Goal: Information Seeking & Learning: Learn about a topic

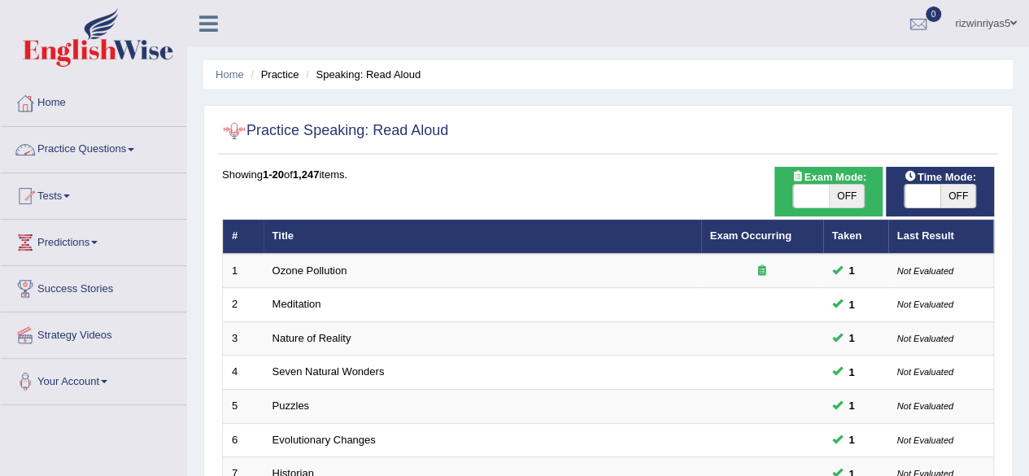
click at [120, 145] on link "Practice Questions" at bounding box center [93, 147] width 185 height 41
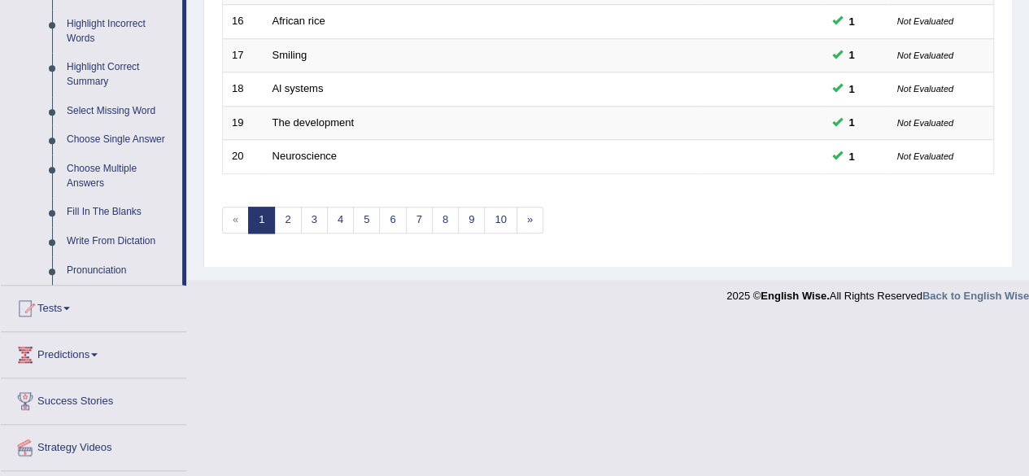
scroll to position [758, 0]
click at [148, 235] on link "Write From Dictation" at bounding box center [120, 239] width 123 height 29
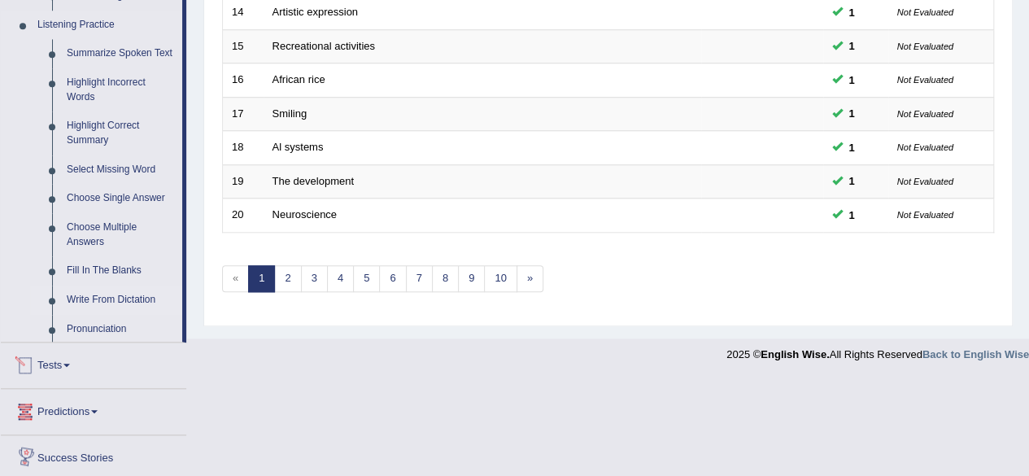
scroll to position [593, 0]
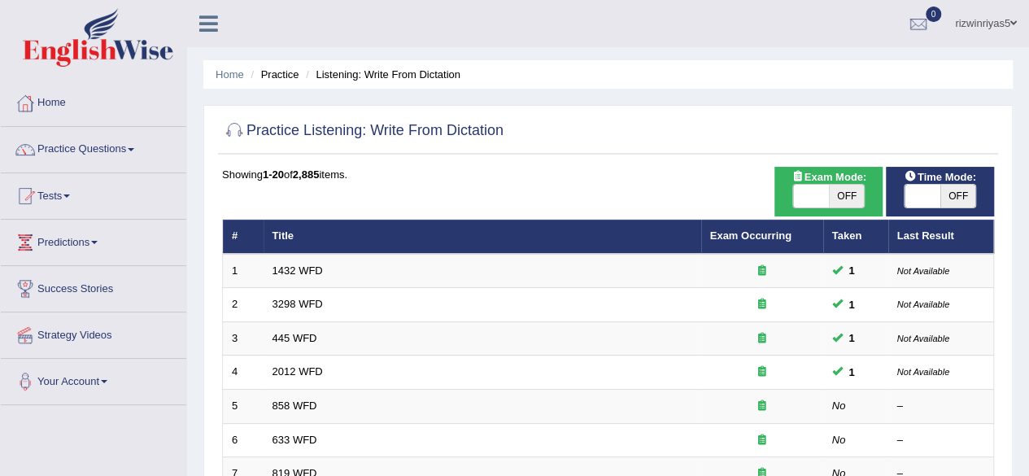
click at [855, 194] on span "OFF" at bounding box center [847, 196] width 36 height 23
checkbox input "true"
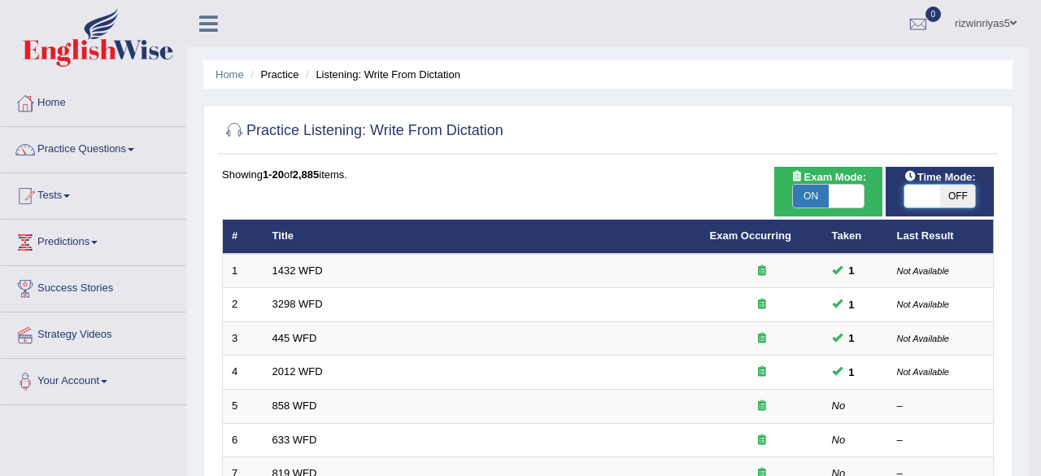
checkbox input "true"
click at [924, 196] on body "Toggle navigation Home Practice Questions Speaking Practice Read Aloud Repeat S…" at bounding box center [520, 238] width 1041 height 476
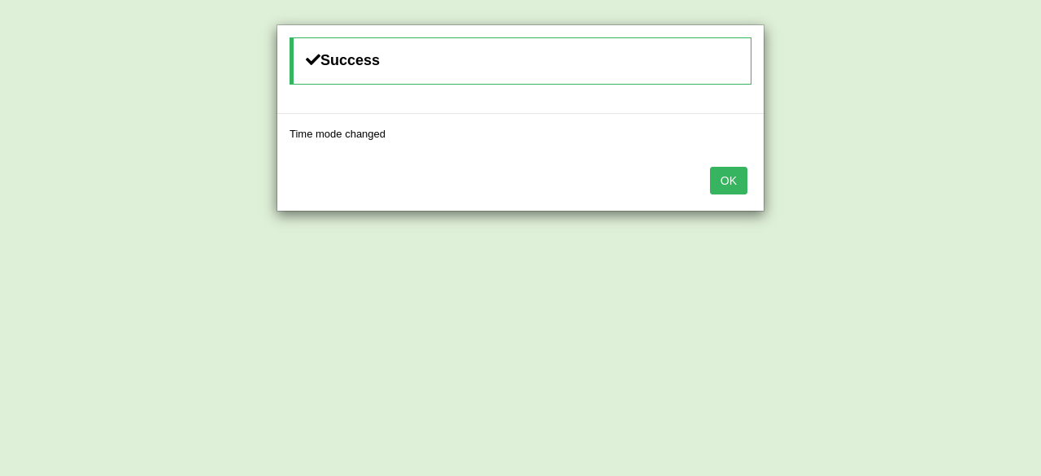
click at [726, 183] on button "OK" at bounding box center [728, 181] width 37 height 28
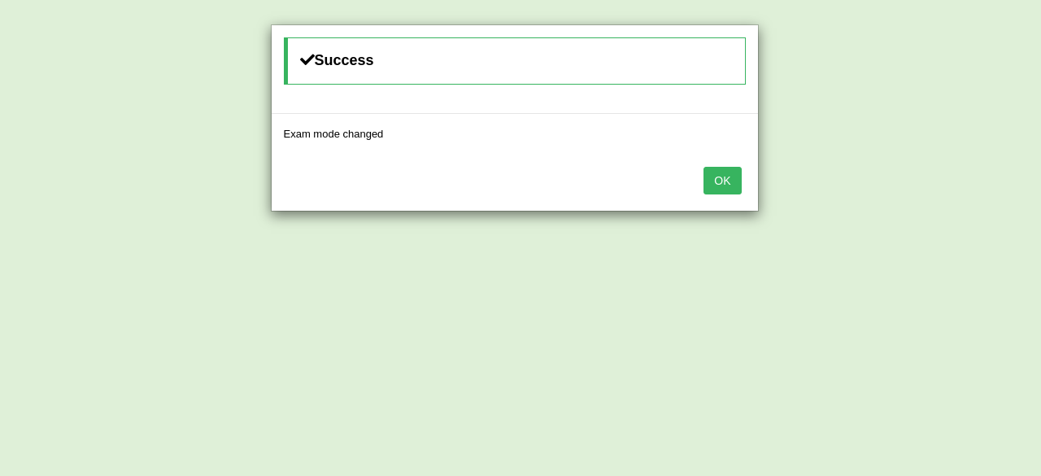
click at [726, 183] on body "Toggle navigation Home Practice Questions Speaking Practice Read Aloud Repeat S…" at bounding box center [520, 238] width 1041 height 476
click at [726, 183] on button "OK" at bounding box center [721, 181] width 37 height 28
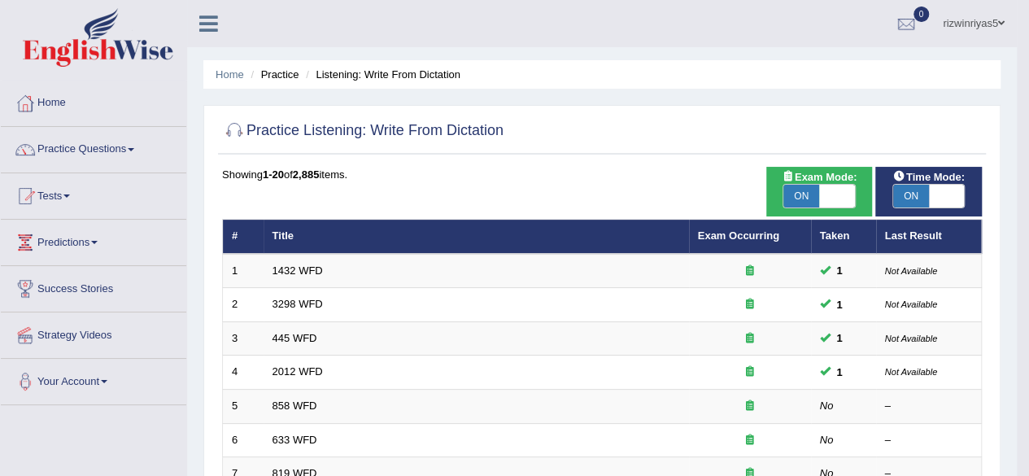
click at [726, 183] on body "Toggle navigation Home Practice Questions Speaking Practice Read Aloud Repeat S…" at bounding box center [514, 238] width 1029 height 476
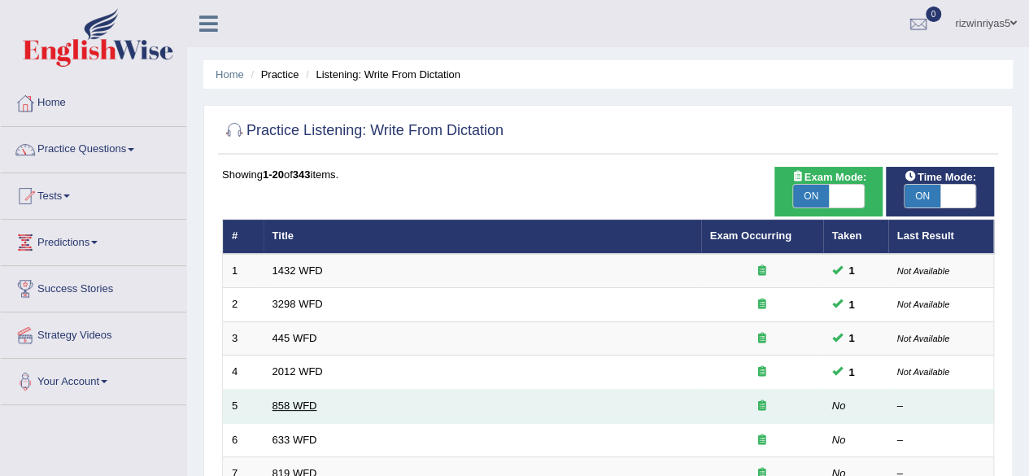
click at [286, 406] on link "858 WFD" at bounding box center [294, 405] width 45 height 12
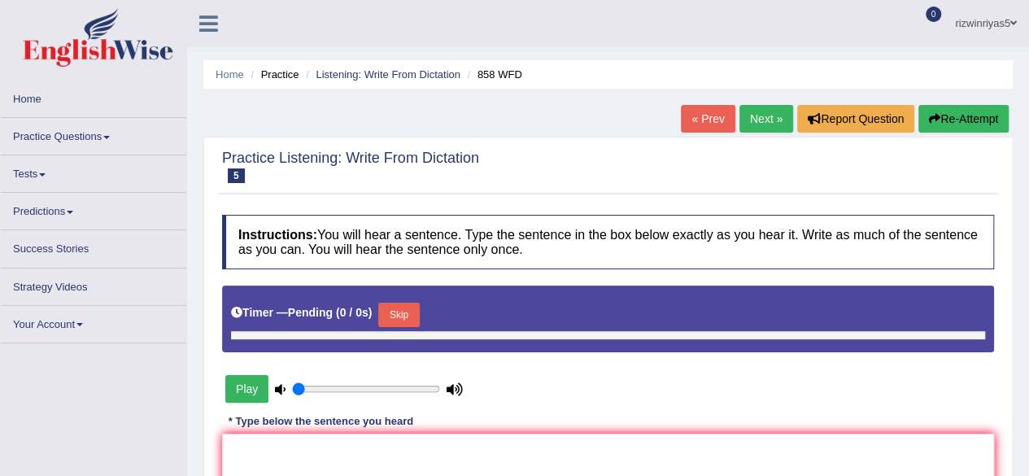
type input "0.9"
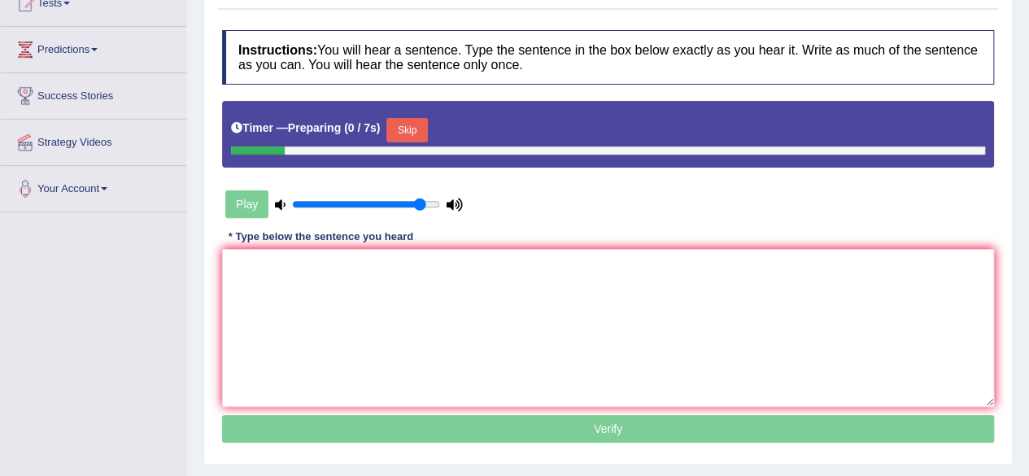
scroll to position [195, 0]
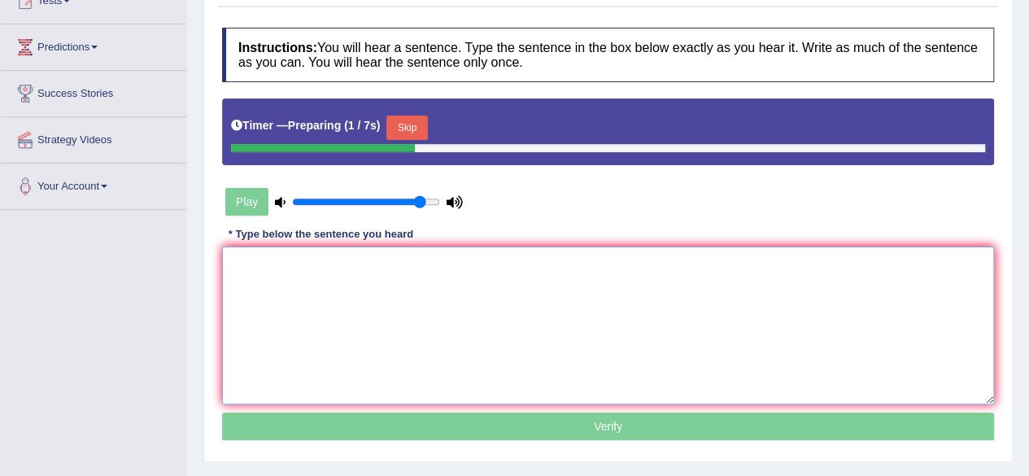
click at [605, 280] on textarea at bounding box center [608, 325] width 772 height 158
click at [392, 272] on textarea at bounding box center [608, 325] width 772 height 158
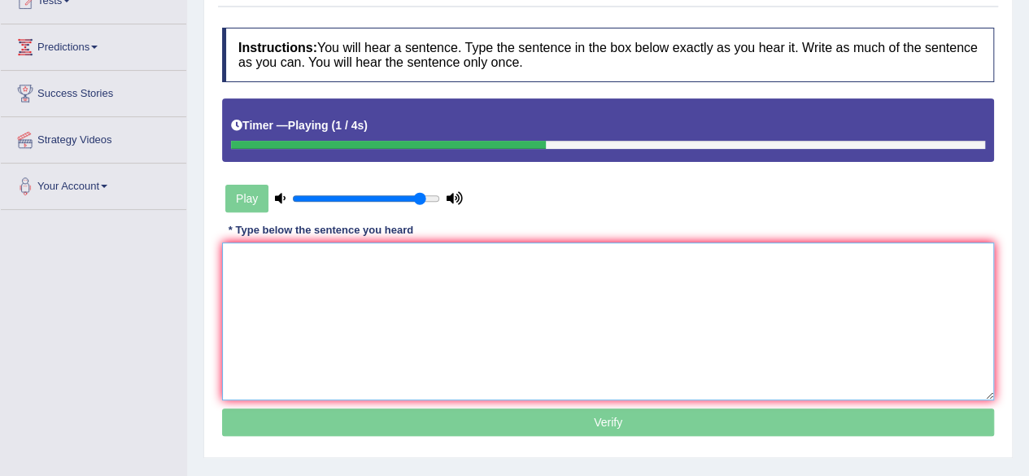
type textarea "t"
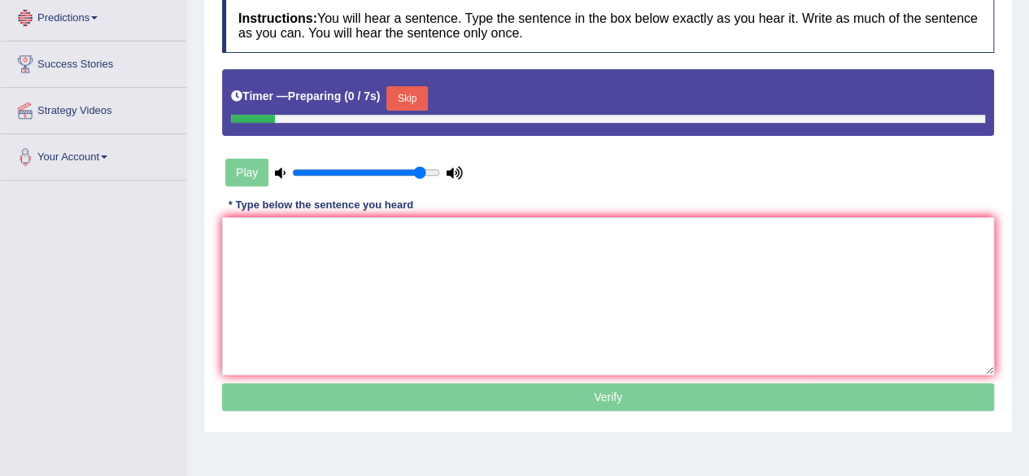
scroll to position [195, 0]
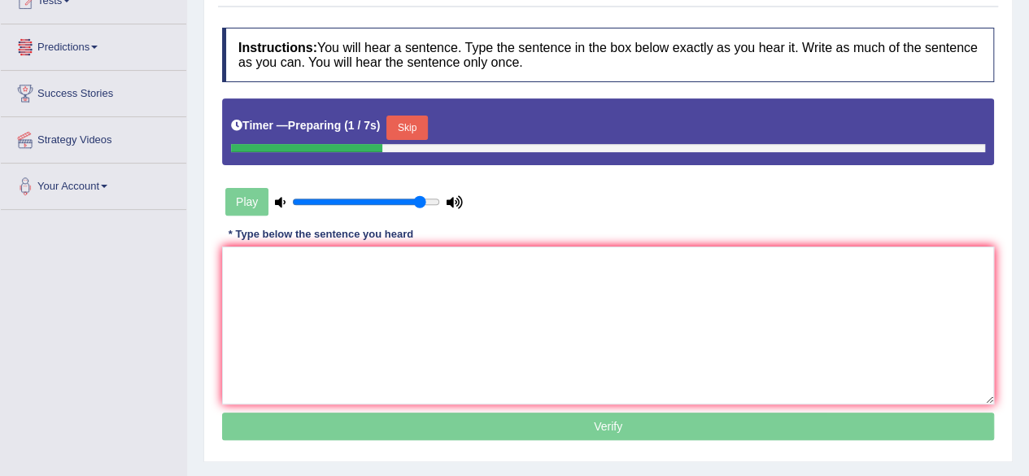
click at [416, 127] on button "Skip" at bounding box center [406, 127] width 41 height 24
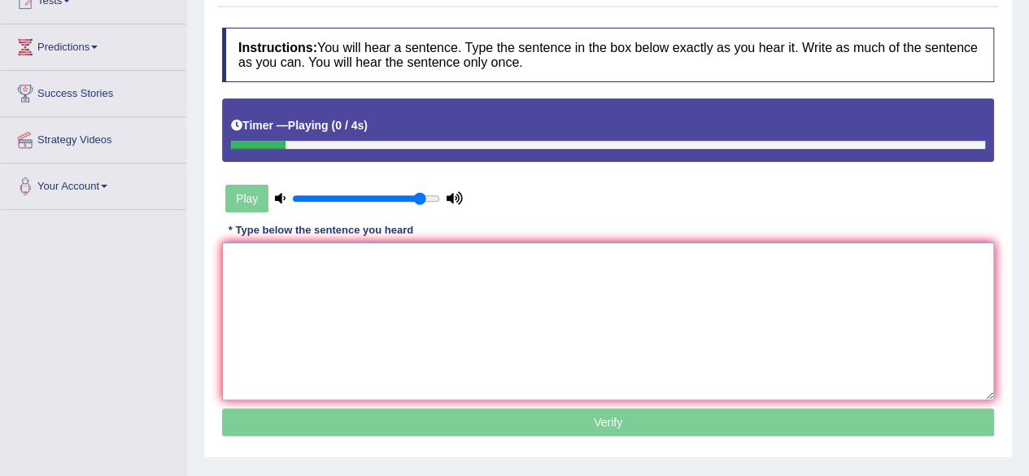
click at [411, 259] on textarea at bounding box center [608, 321] width 772 height 158
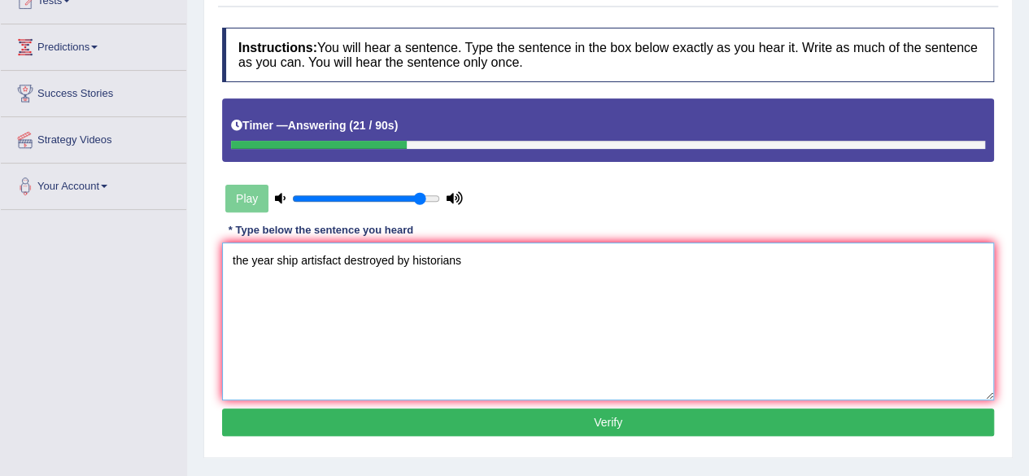
click at [231, 262] on textarea "the year ship artisfact destroyed by historians" at bounding box center [608, 321] width 772 height 158
click at [349, 261] on textarea "Tthe year ship artisfact destroyed by historians" at bounding box center [608, 321] width 772 height 158
click at [240, 257] on textarea "Tthe year ship artisfact destroyed by historians" at bounding box center [608, 321] width 772 height 158
click at [242, 257] on textarea "Tthe year ship artisfact destroyed by historians" at bounding box center [608, 321] width 772 height 158
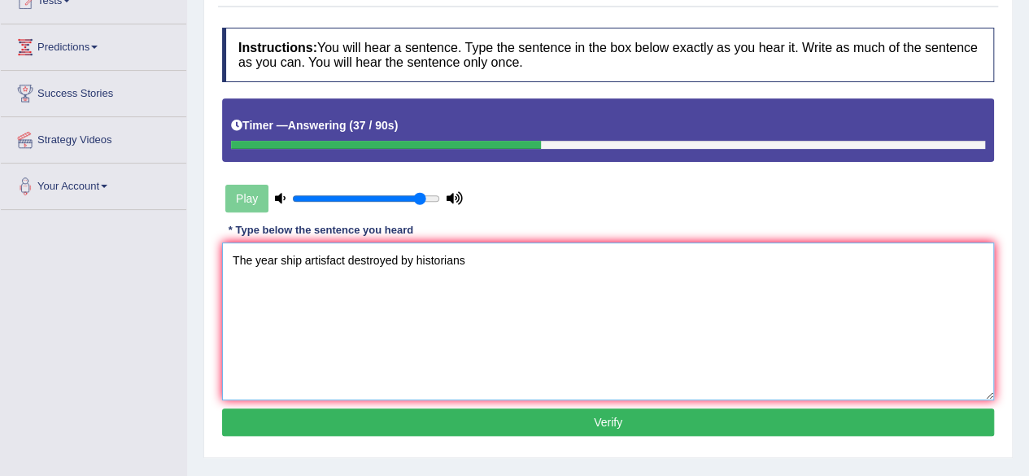
click at [301, 259] on textarea "The year ship artisfact destroyed by historians" at bounding box center [608, 321] width 772 height 158
click at [354, 257] on textarea "The year ship of artisfact destroyed by historians" at bounding box center [608, 321] width 772 height 158
click at [357, 258] on textarea "The year ship of artifactt destroyed by historians" at bounding box center [608, 321] width 772 height 158
click at [475, 266] on textarea "The year ship of artifact destroyed by historians" at bounding box center [608, 321] width 772 height 158
type textarea "The year ship of artifact destroyed by historians."
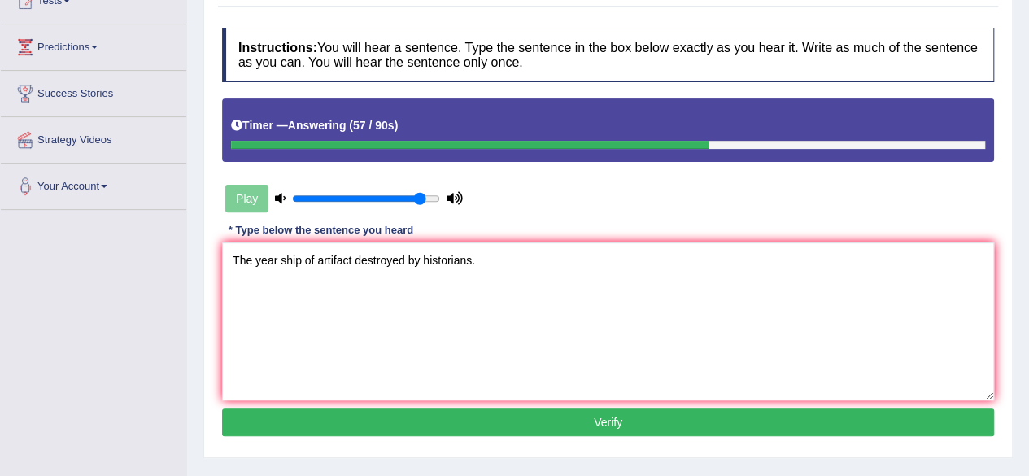
click at [547, 420] on button "Verify" at bounding box center [608, 422] width 772 height 28
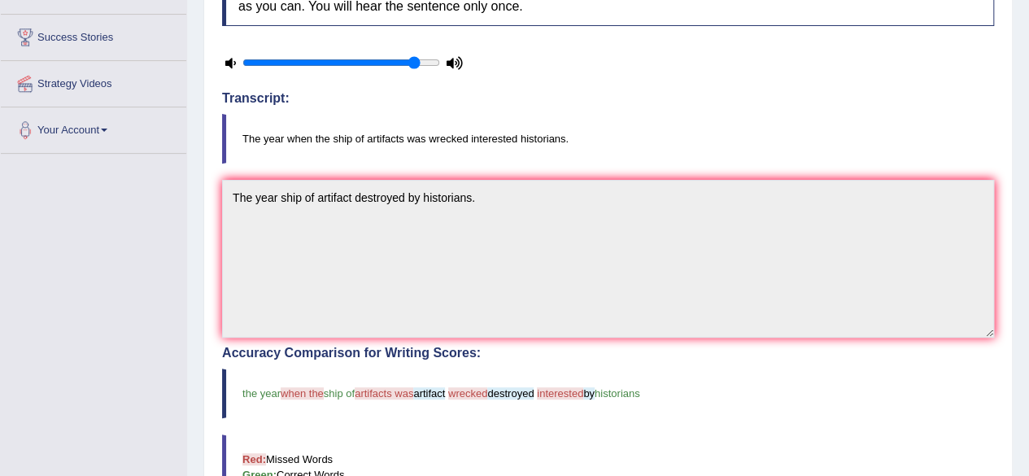
scroll to position [0, 0]
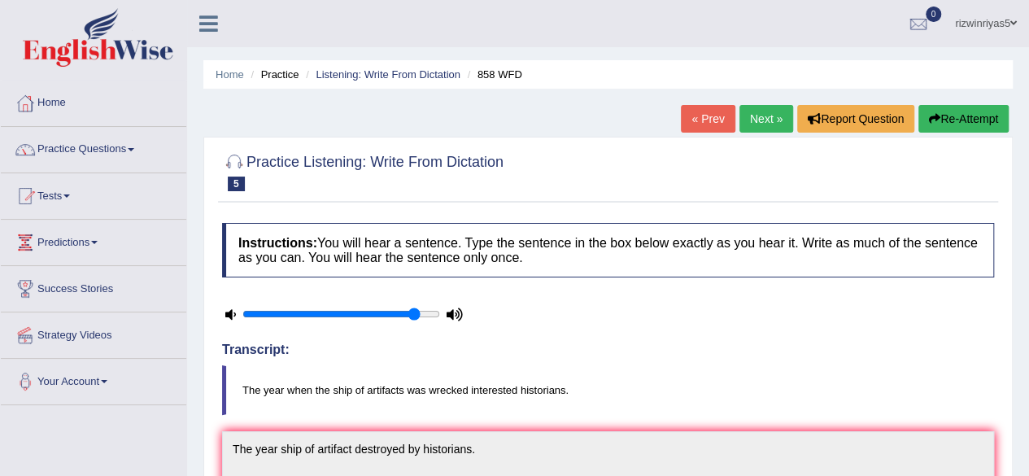
click at [766, 114] on link "Next »" at bounding box center [766, 119] width 54 height 28
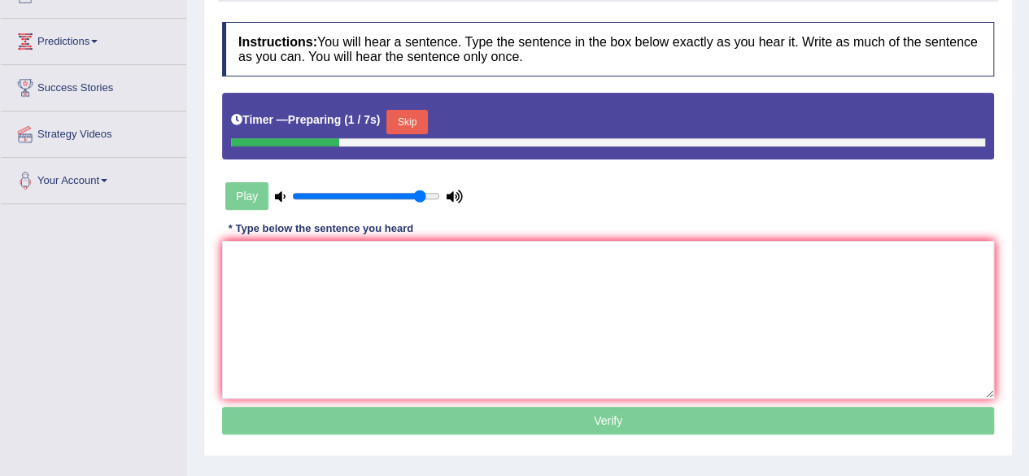
drag, startPoint x: 0, startPoint y: 0, endPoint x: 1040, endPoint y: 170, distance: 1053.9
click at [1028, 170] on html "Toggle navigation Home Practice Questions Speaking Practice Read Aloud Repeat S…" at bounding box center [514, 37] width 1029 height 476
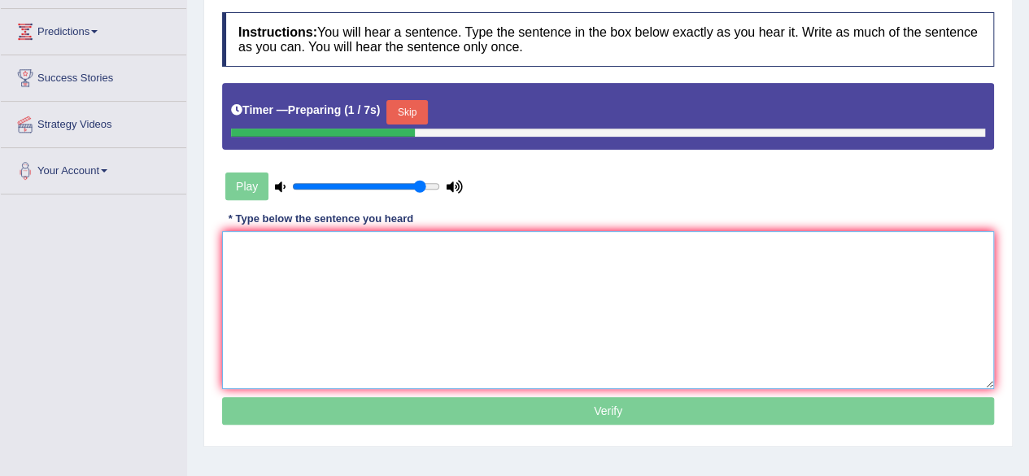
click at [729, 295] on textarea at bounding box center [608, 310] width 772 height 158
click at [411, 118] on button "Skip" at bounding box center [406, 112] width 41 height 24
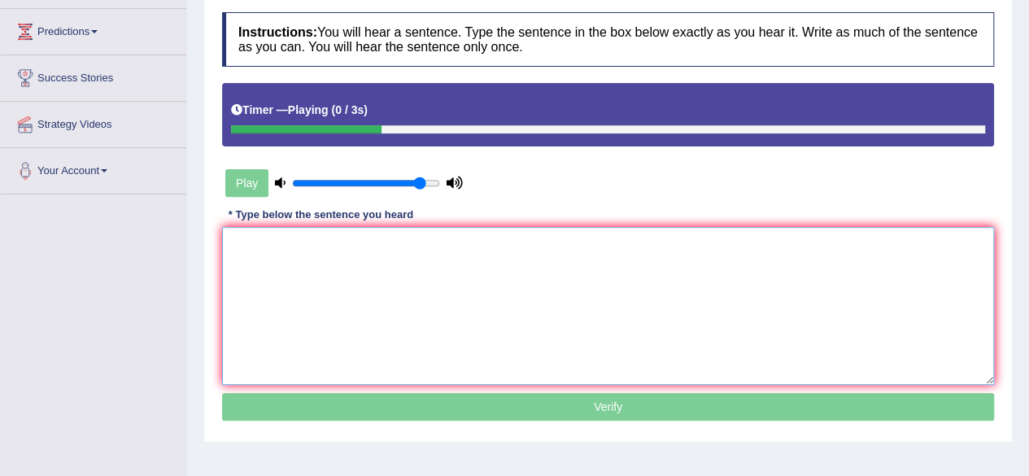
click at [368, 269] on textarea at bounding box center [608, 306] width 772 height 158
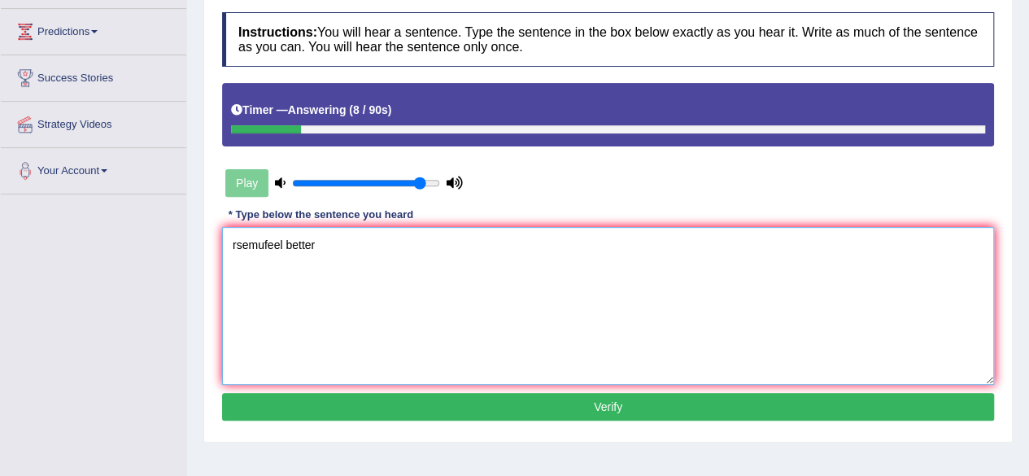
click at [234, 244] on textarea "rsemufeel better" at bounding box center [608, 306] width 772 height 158
click at [289, 245] on textarea "Research semufeel better" at bounding box center [608, 306] width 772 height 158
click at [326, 242] on textarea "Research shows emufeel better" at bounding box center [608, 306] width 772 height 158
click at [381, 243] on textarea "Research shows excersing mufeel better" at bounding box center [608, 306] width 772 height 158
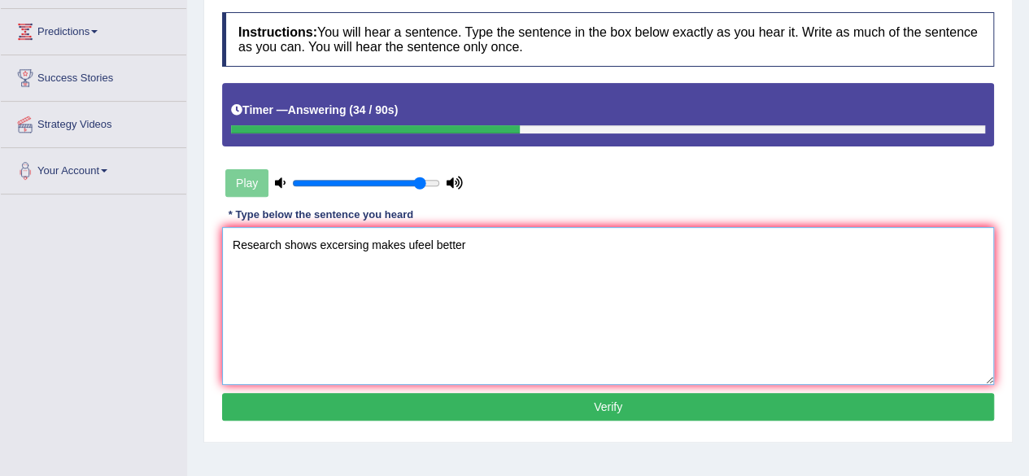
click at [413, 242] on textarea "Research shows excersing makes ufeel better" at bounding box center [608, 306] width 772 height 158
click at [368, 243] on textarea "Research shows excersing makes us feel better" at bounding box center [608, 306] width 772 height 158
type textarea "Research shows excercising makes us feel better"
click at [492, 416] on button "Verify" at bounding box center [608, 407] width 772 height 28
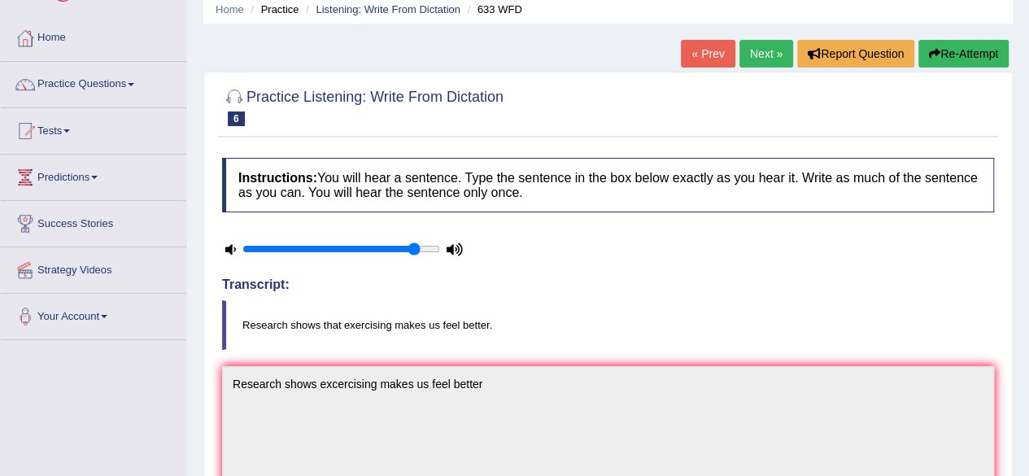
scroll to position [55, 0]
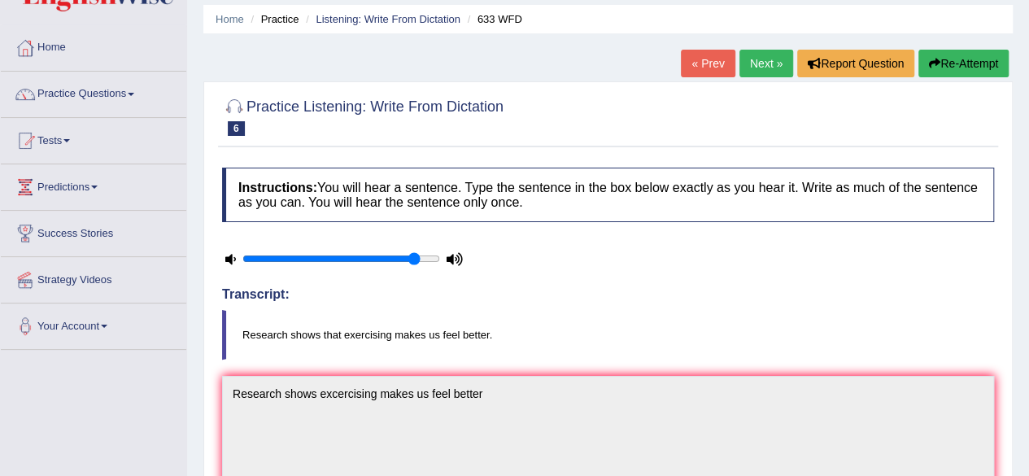
click at [976, 54] on button "Re-Attempt" at bounding box center [963, 64] width 90 height 28
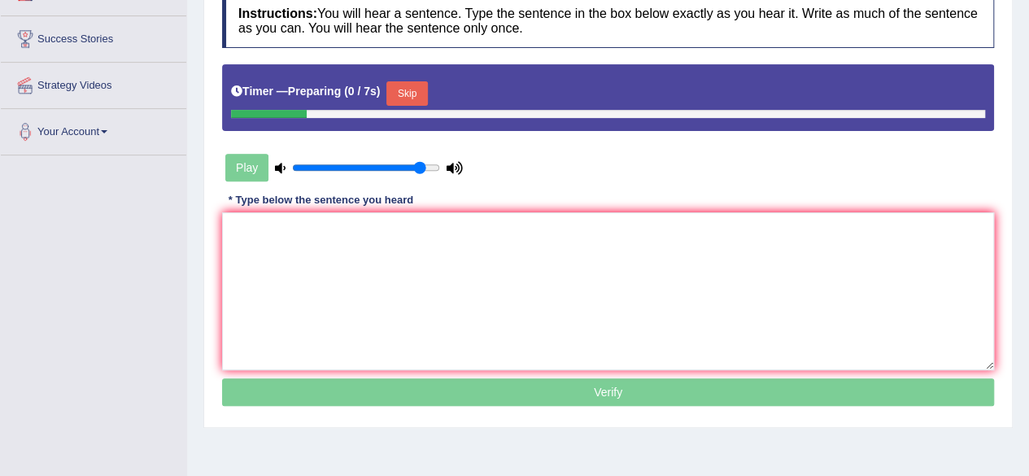
scroll to position [267, 0]
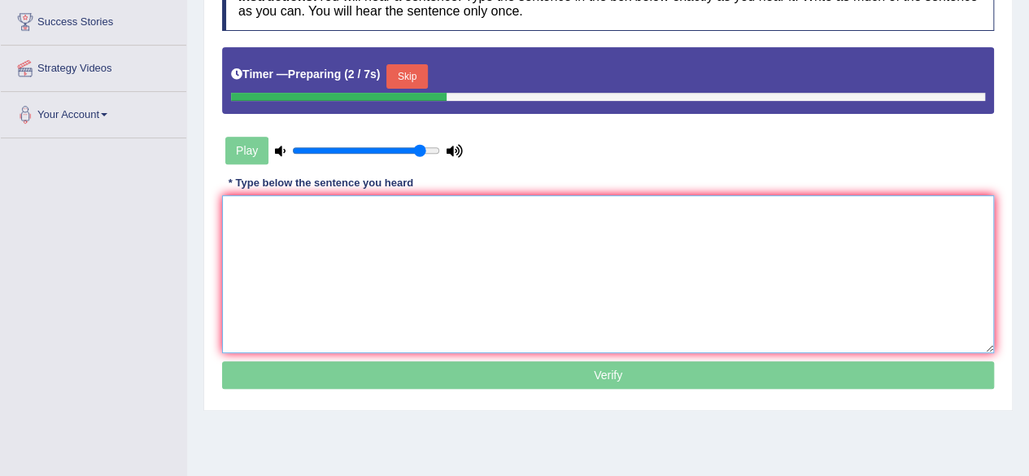
click at [650, 229] on textarea at bounding box center [608, 274] width 772 height 158
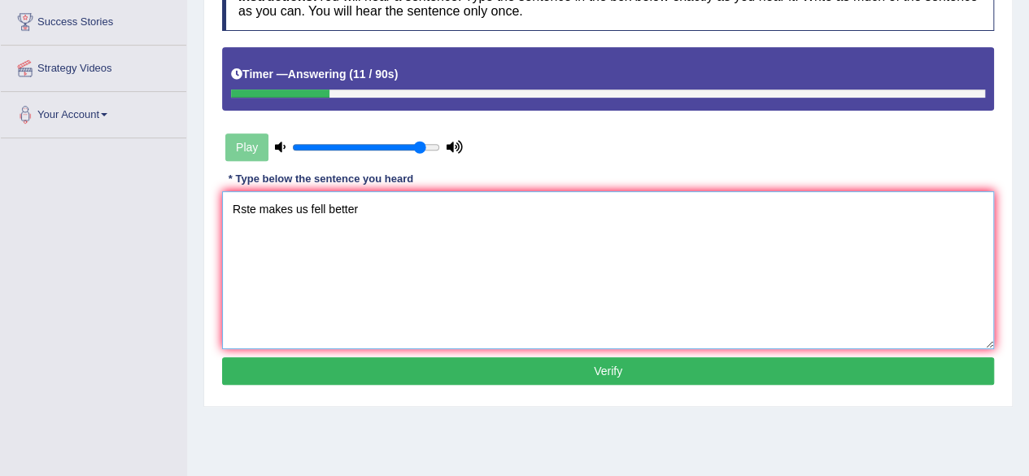
click at [241, 209] on textarea "Rste makes us fell better" at bounding box center [608, 270] width 772 height 158
click at [289, 209] on textarea "Research ste makes us fell better" at bounding box center [608, 270] width 772 height 158
click at [296, 207] on textarea "Research shws te makes us fell better" at bounding box center [608, 270] width 772 height 158
click at [323, 206] on textarea "Research shows te makes us fell better" at bounding box center [608, 270] width 772 height 158
click at [348, 207] on textarea "Research shows that e makes us fell better" at bounding box center [608, 270] width 772 height 158
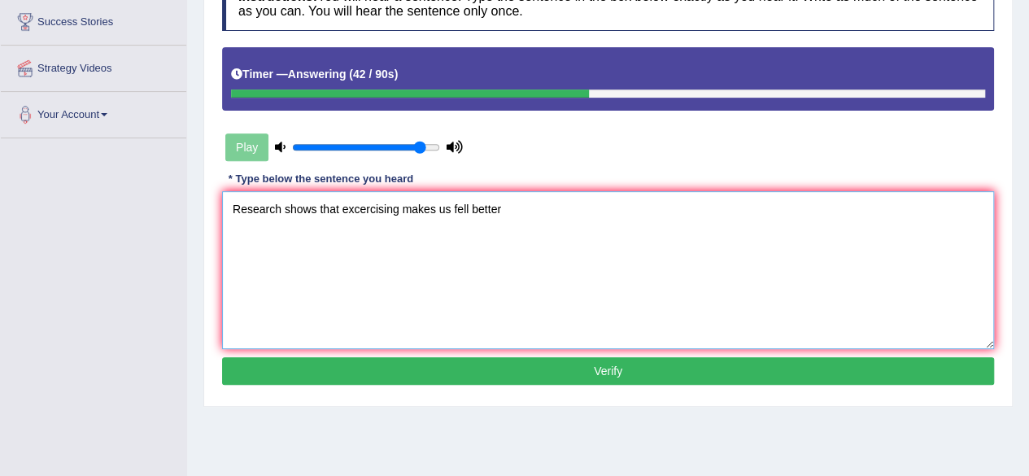
type textarea "Research shows that excercising makes us fell better"
click at [592, 377] on button "Verify" at bounding box center [608, 371] width 772 height 28
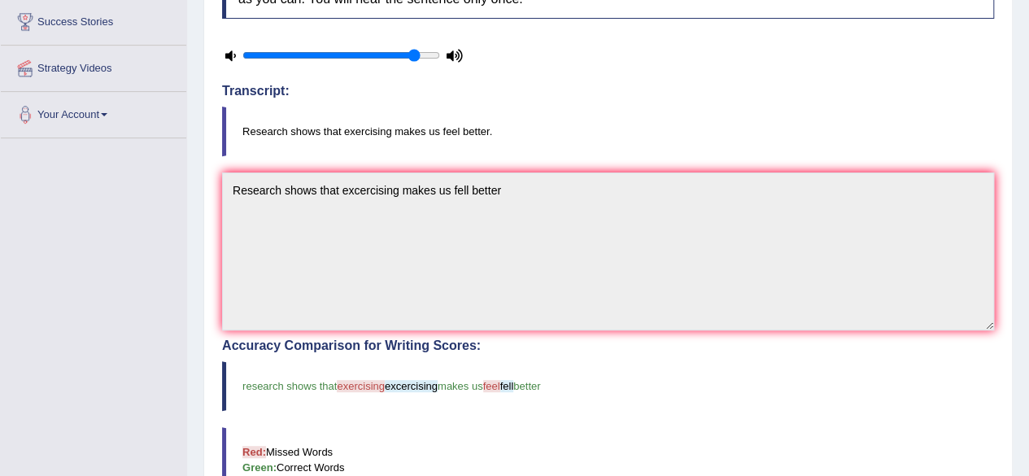
scroll to position [0, 0]
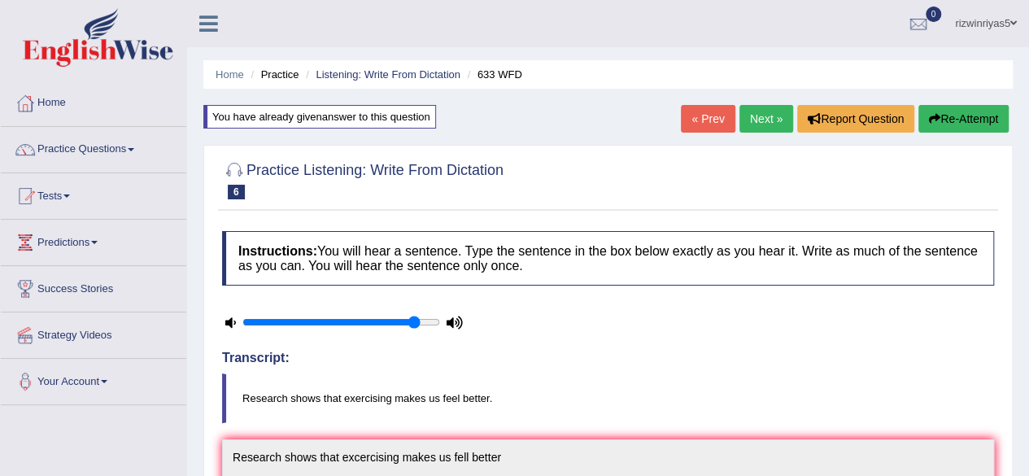
click at [945, 117] on button "Re-Attempt" at bounding box center [963, 119] width 90 height 28
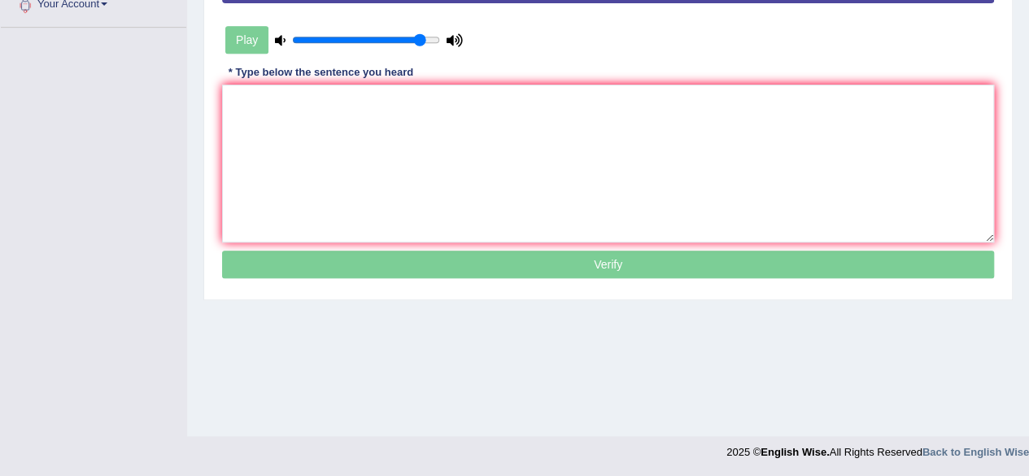
scroll to position [276, 0]
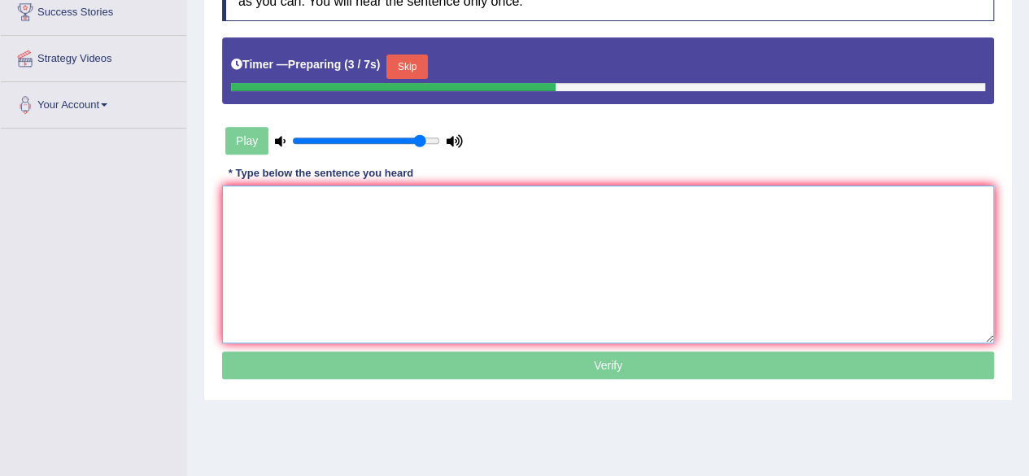
click at [397, 206] on textarea at bounding box center [608, 264] width 772 height 158
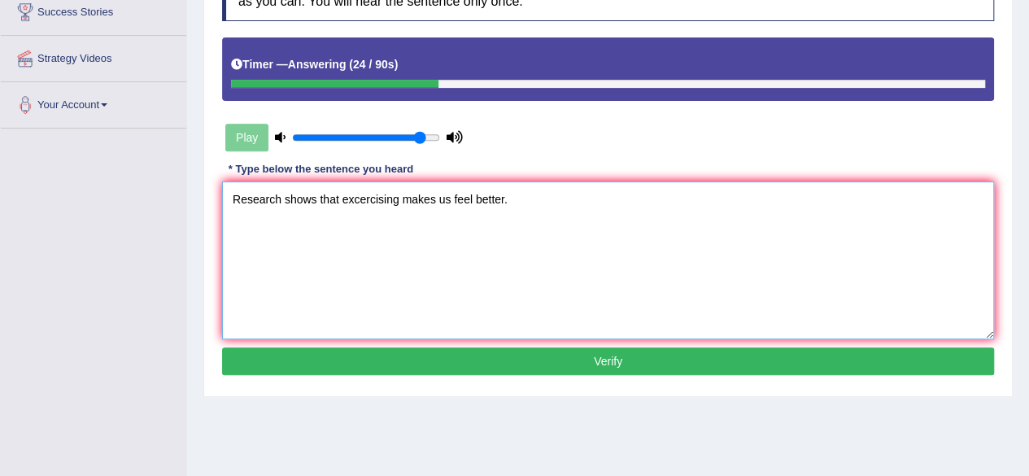
type textarea "Research shows that excercising makes us feel better."
click at [566, 365] on button "Verify" at bounding box center [608, 361] width 772 height 28
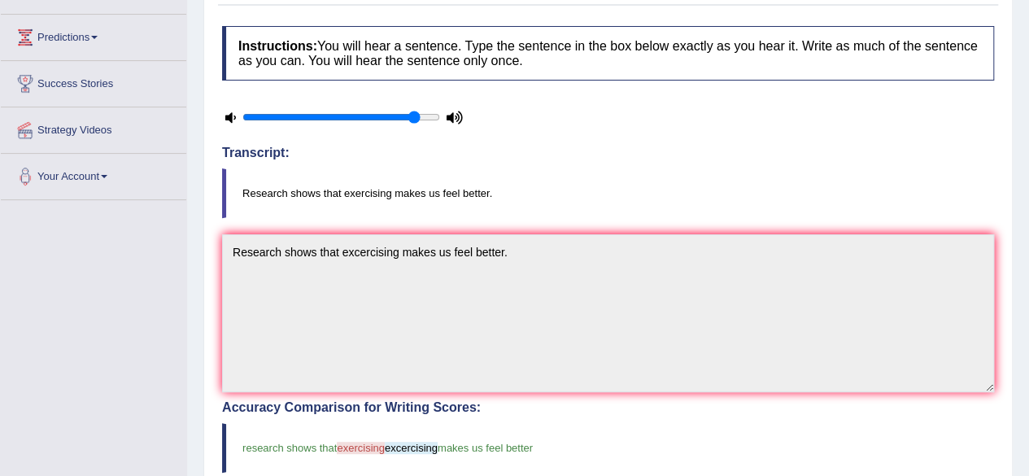
scroll to position [0, 0]
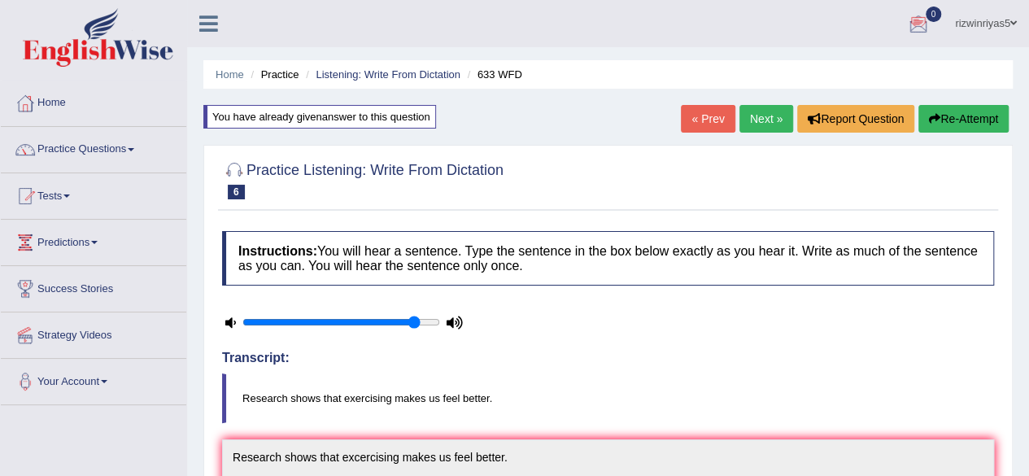
click at [773, 124] on link "Next »" at bounding box center [766, 119] width 54 height 28
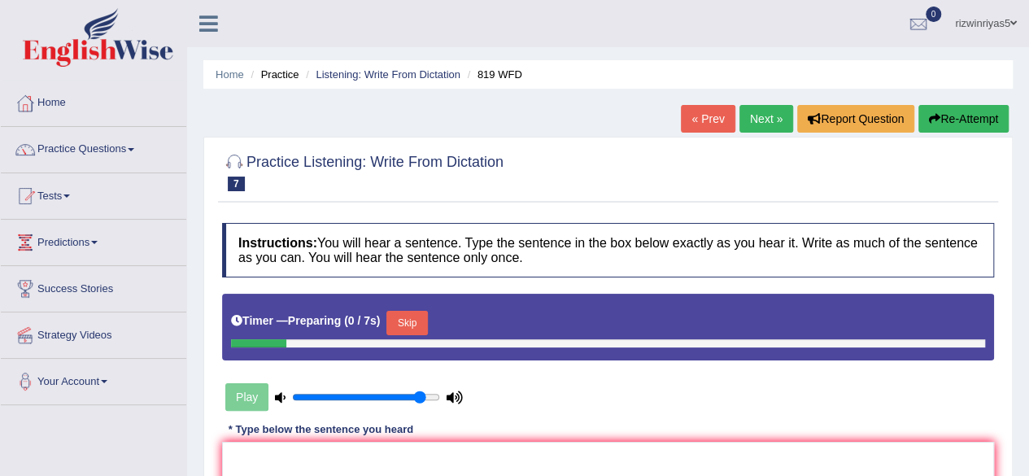
click at [1028, 148] on html "Toggle navigation Home Practice Questions Speaking Practice Read Aloud Repeat S…" at bounding box center [514, 238] width 1029 height 476
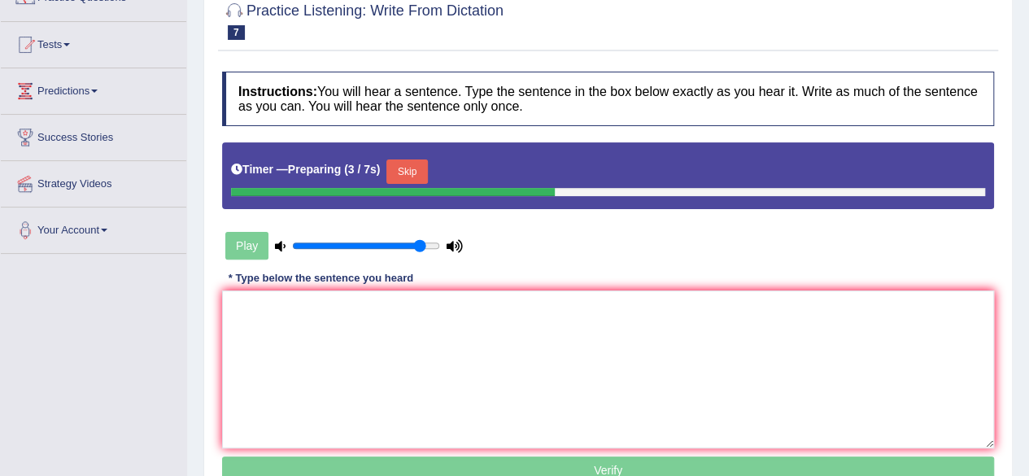
scroll to position [150, 0]
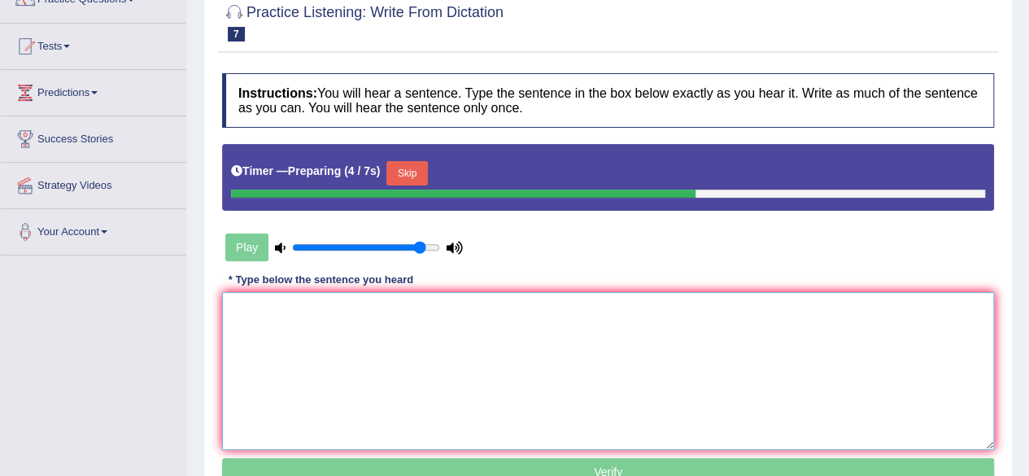
click at [625, 335] on textarea at bounding box center [608, 371] width 772 height 158
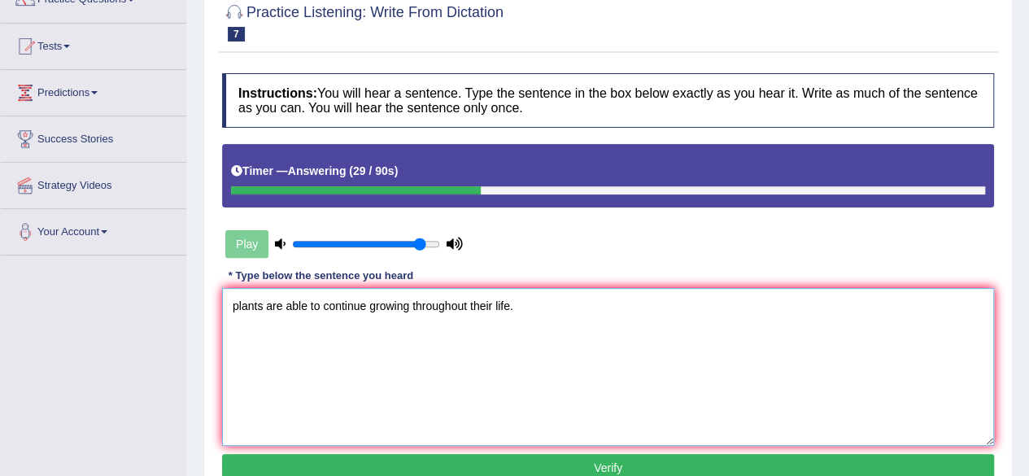
click at [237, 307] on textarea "plants are able to continue growing throughout their life." at bounding box center [608, 367] width 772 height 158
type textarea "Plants are able to continue growing throughout their life."
click at [660, 463] on button "Verify" at bounding box center [608, 468] width 772 height 28
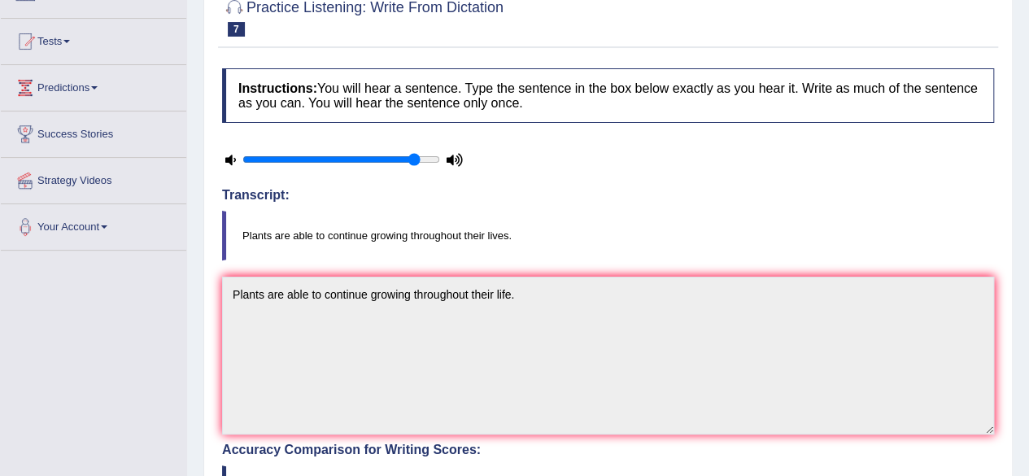
scroll to position [0, 0]
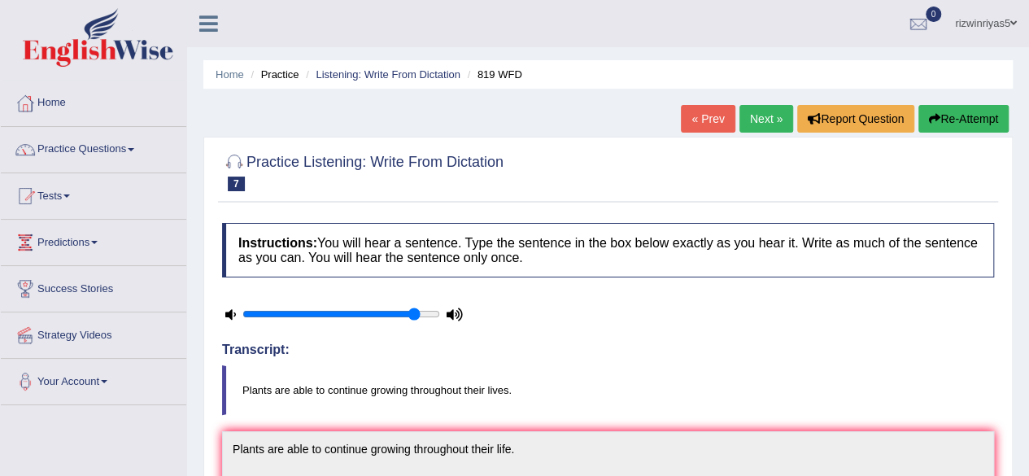
click at [760, 125] on link "Next »" at bounding box center [766, 119] width 54 height 28
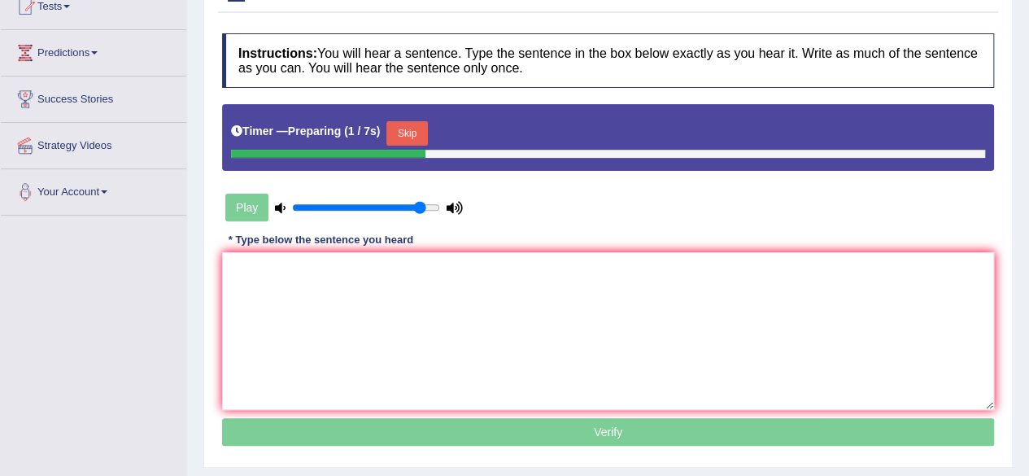
scroll to position [207, 0]
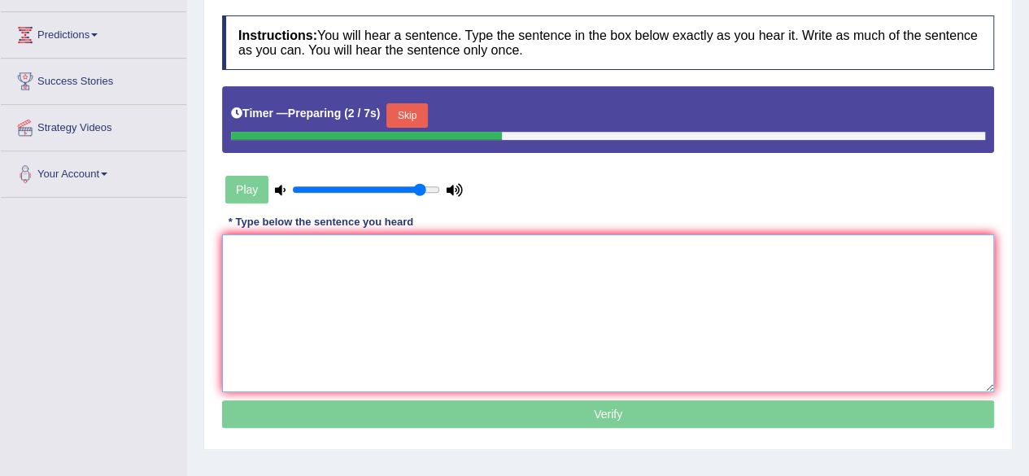
click at [694, 276] on textarea at bounding box center [608, 313] width 772 height 158
click at [398, 100] on div "Timer — Preparing ( 3 / 7s ) Skip" at bounding box center [608, 115] width 754 height 33
click at [420, 118] on button "Skip" at bounding box center [406, 115] width 41 height 24
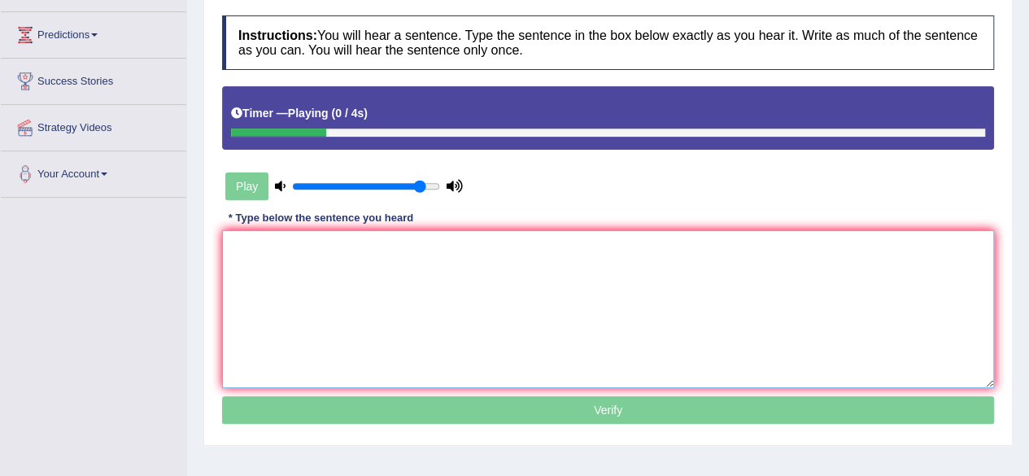
click at [398, 255] on textarea at bounding box center [608, 309] width 772 height 158
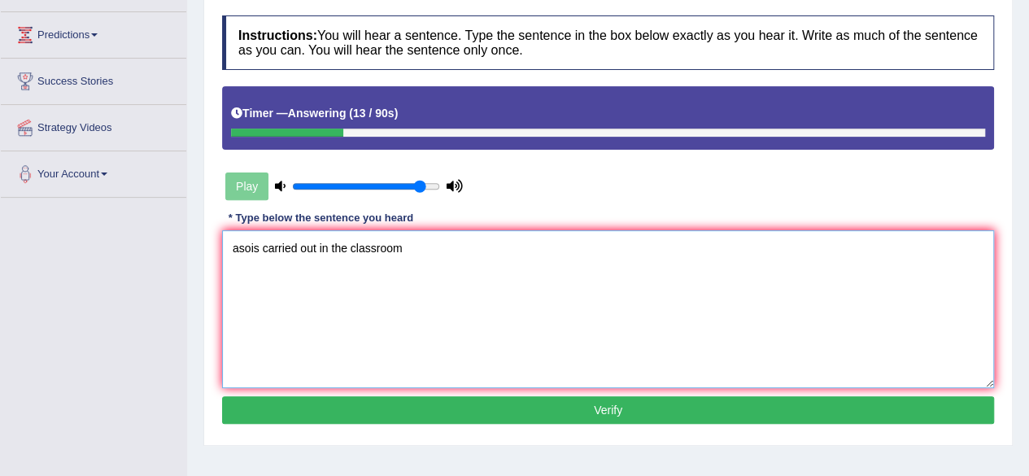
click at [237, 247] on textarea "asois carried out in the classroom" at bounding box center [608, 309] width 772 height 158
click at [246, 248] on textarea "A sois carried out in the classroom" at bounding box center [608, 309] width 772 height 158
click at [281, 245] on textarea "A series ois carried out in the classroom" at bounding box center [608, 309] width 772 height 158
click at [509, 255] on textarea "A series of observation is carried out in the classroom" at bounding box center [608, 309] width 772 height 158
type textarea "A series of observation is carried out in the classroom."
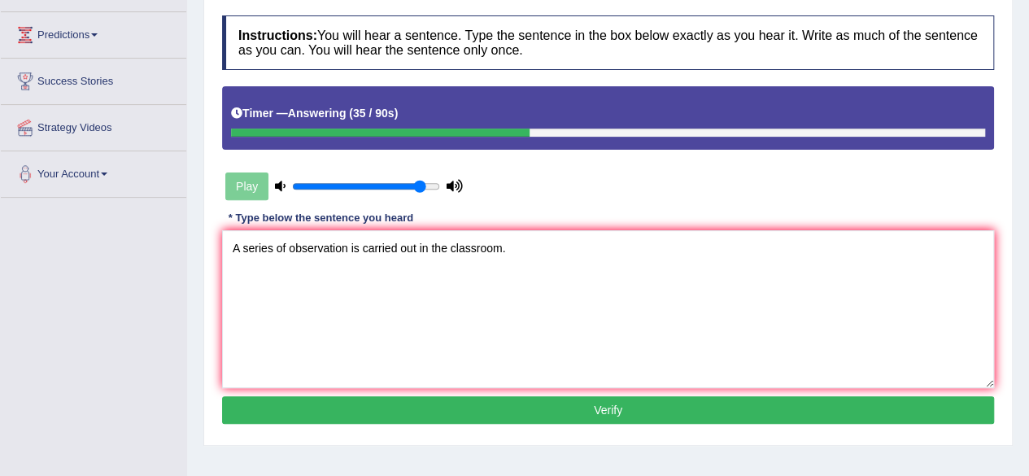
click at [454, 411] on button "Verify" at bounding box center [608, 410] width 772 height 28
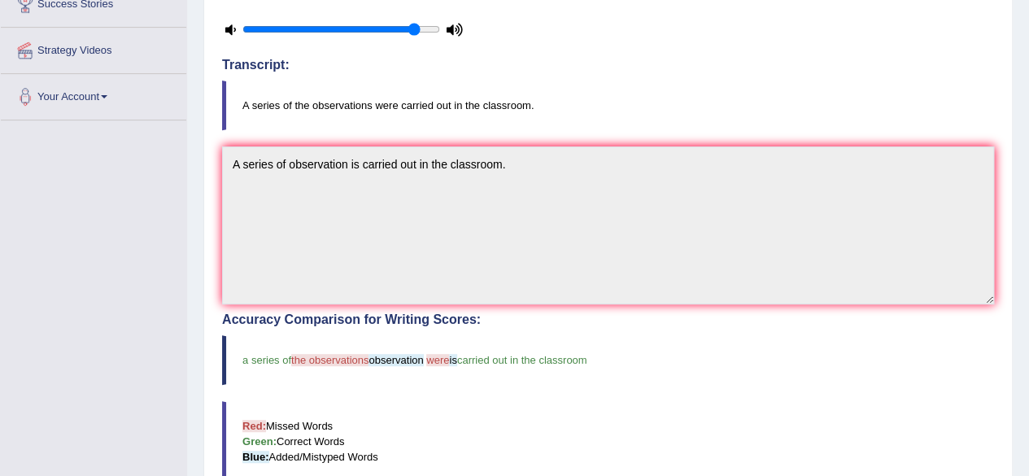
scroll to position [284, 0]
click at [1013, 213] on div "Home Practice Listening: Write From Dictation 740 WFD « Prev Next » Report Ques…" at bounding box center [608, 246] width 842 height 1061
drag, startPoint x: 1022, startPoint y: 214, endPoint x: 1015, endPoint y: 104, distance: 110.0
click at [1015, 104] on div "Home Practice Listening: Write From Dictation 740 WFD « Prev Next » Report Ques…" at bounding box center [608, 246] width 842 height 1061
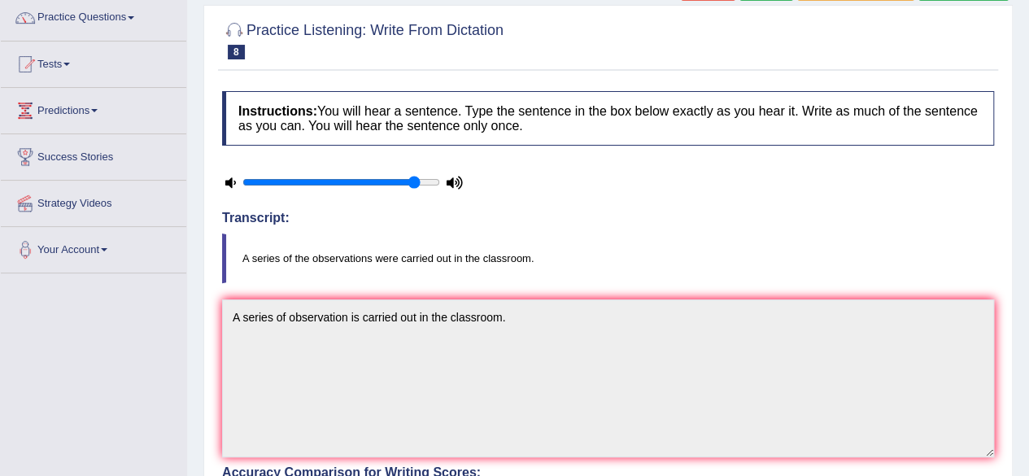
scroll to position [57, 0]
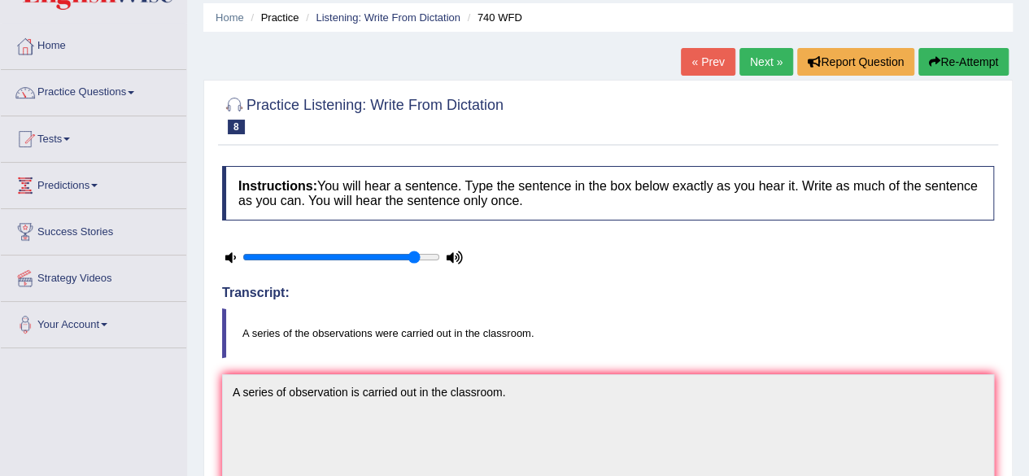
click at [775, 52] on link "Next »" at bounding box center [766, 62] width 54 height 28
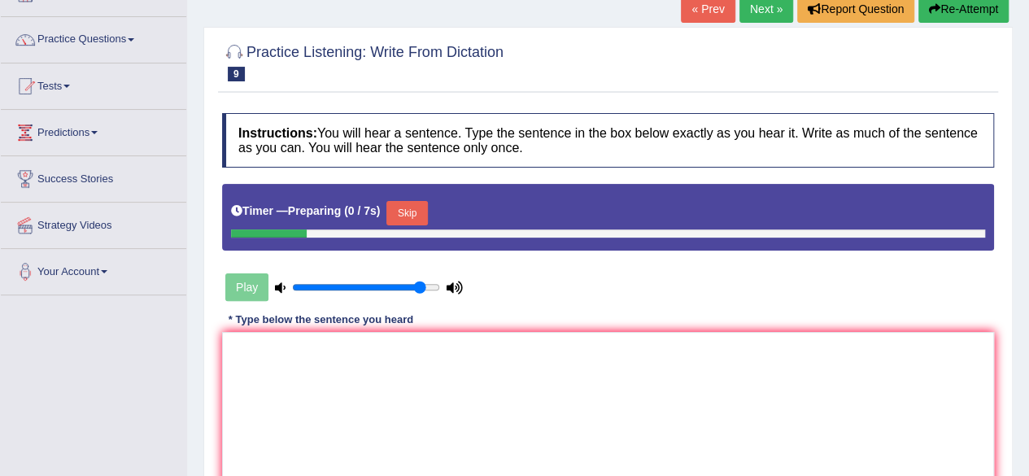
scroll to position [242, 0]
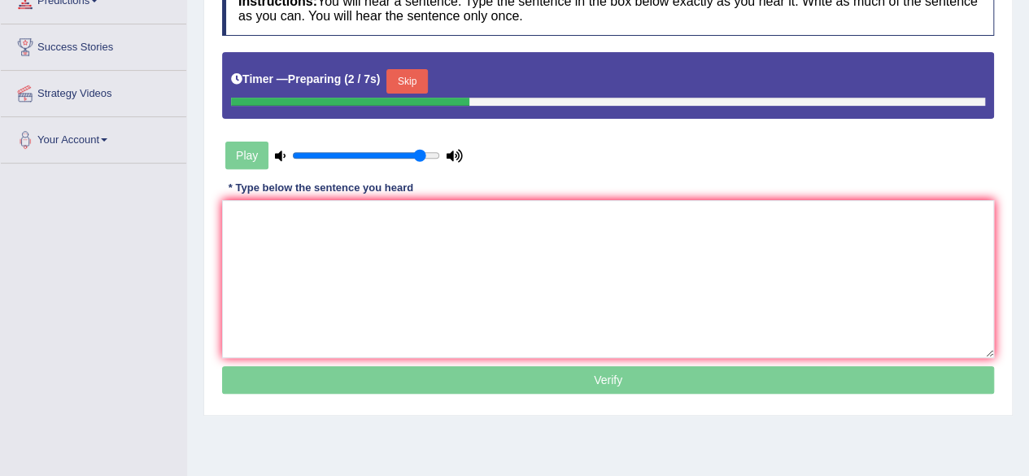
click at [393, 81] on button "Skip" at bounding box center [406, 81] width 41 height 24
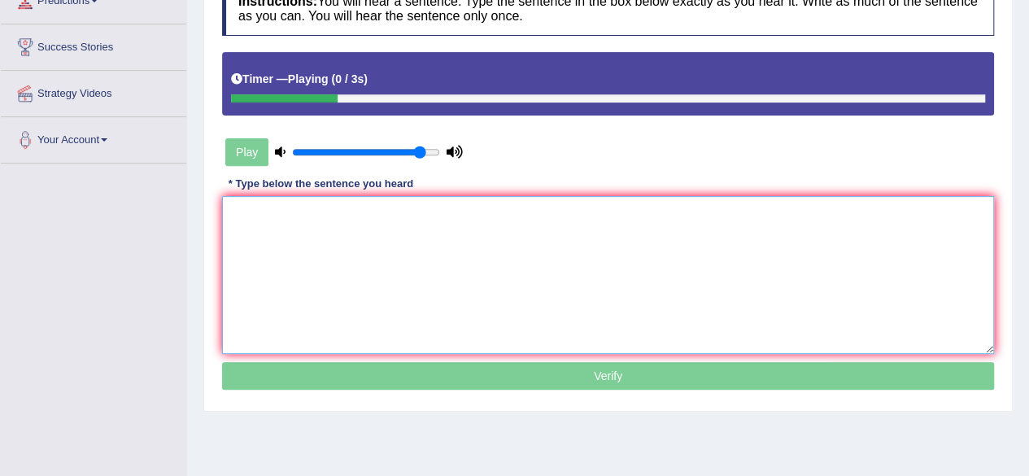
click at [355, 227] on textarea at bounding box center [608, 275] width 772 height 158
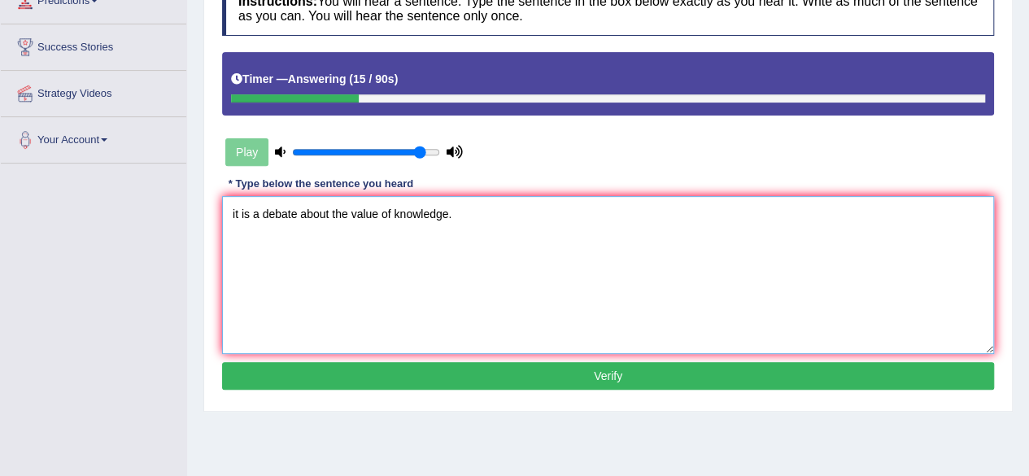
click at [233, 212] on textarea "it is a debate about the value of knowledge." at bounding box center [608, 275] width 772 height 158
type textarea "It is a debate about the value of knowledge."
click at [660, 372] on button "Verify" at bounding box center [608, 376] width 772 height 28
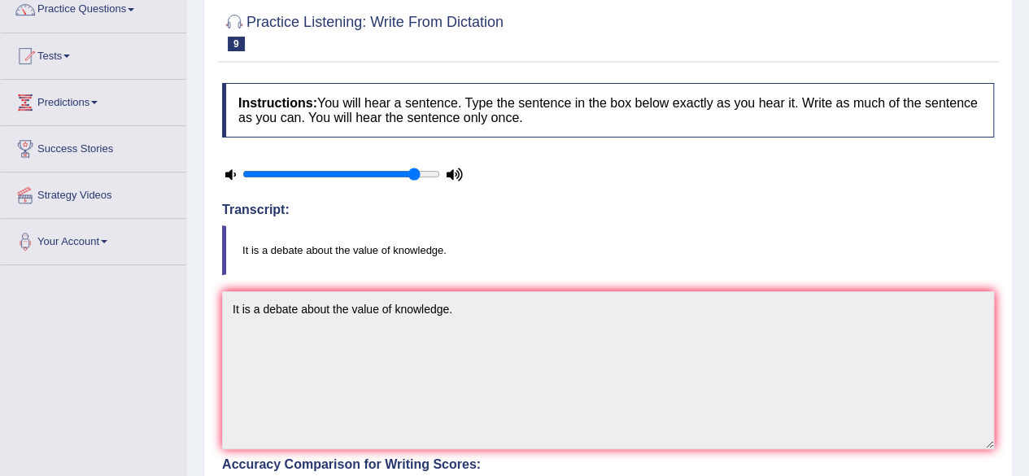
scroll to position [0, 0]
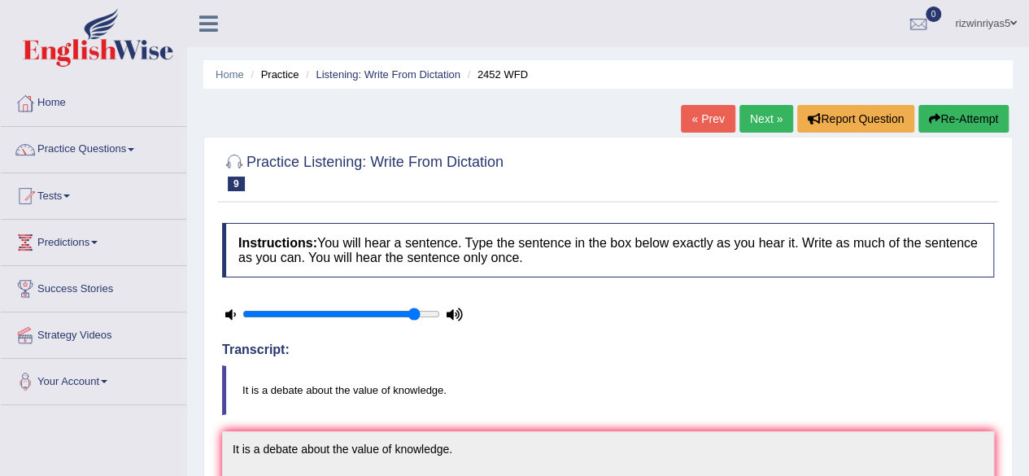
click at [773, 116] on link "Next »" at bounding box center [766, 119] width 54 height 28
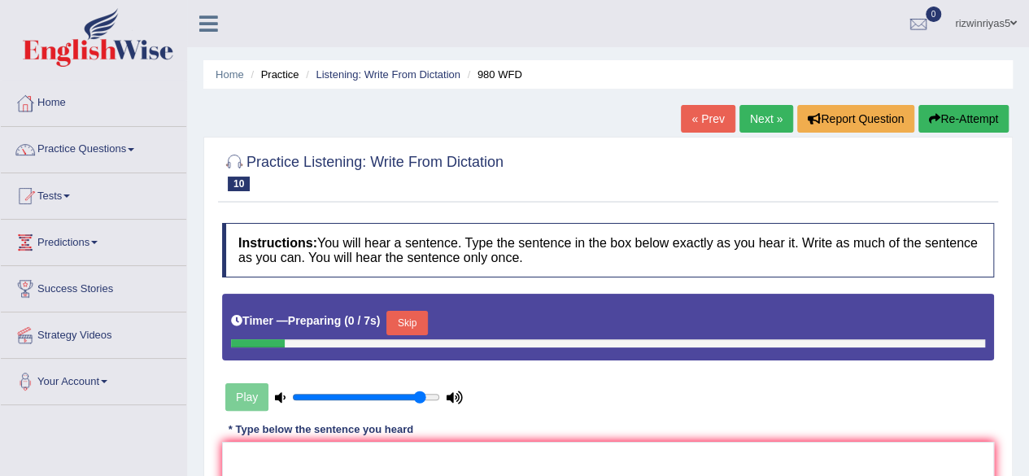
scroll to position [208, 0]
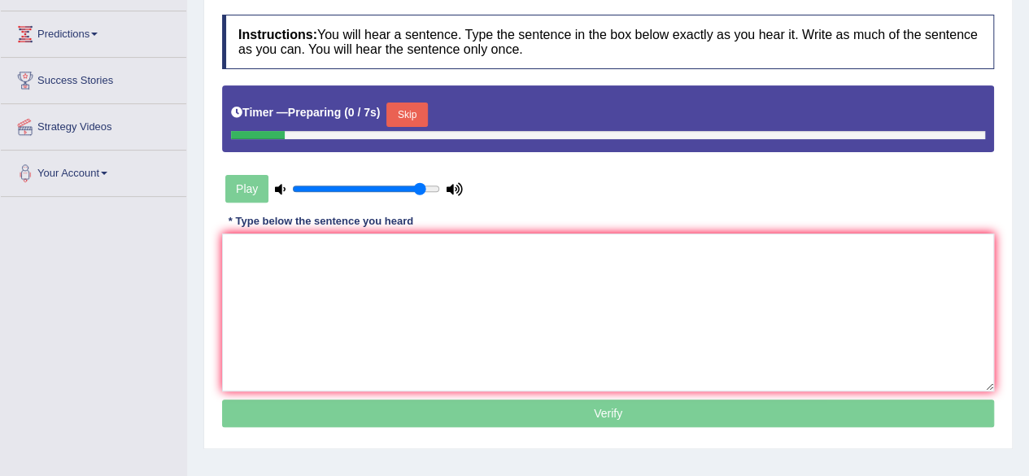
click at [1028, 168] on html "Toggle navigation Home Practice Questions Speaking Practice Read Aloud Repeat S…" at bounding box center [514, 30] width 1029 height 476
click at [418, 110] on button "Skip" at bounding box center [406, 114] width 41 height 24
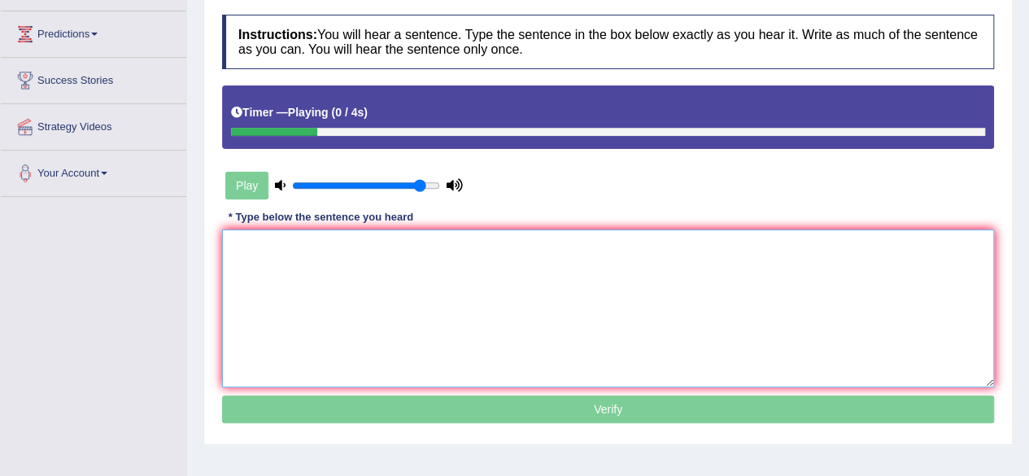
click at [401, 270] on textarea at bounding box center [608, 308] width 772 height 158
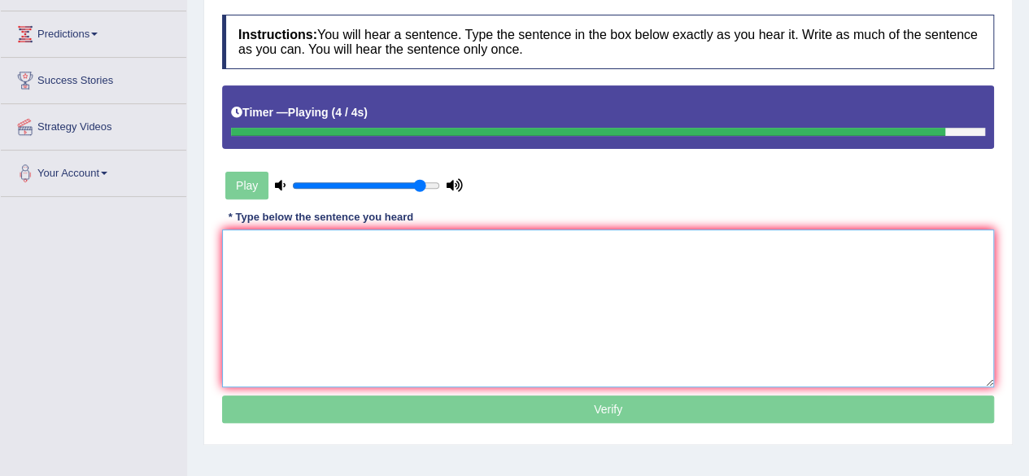
type textarea "y"
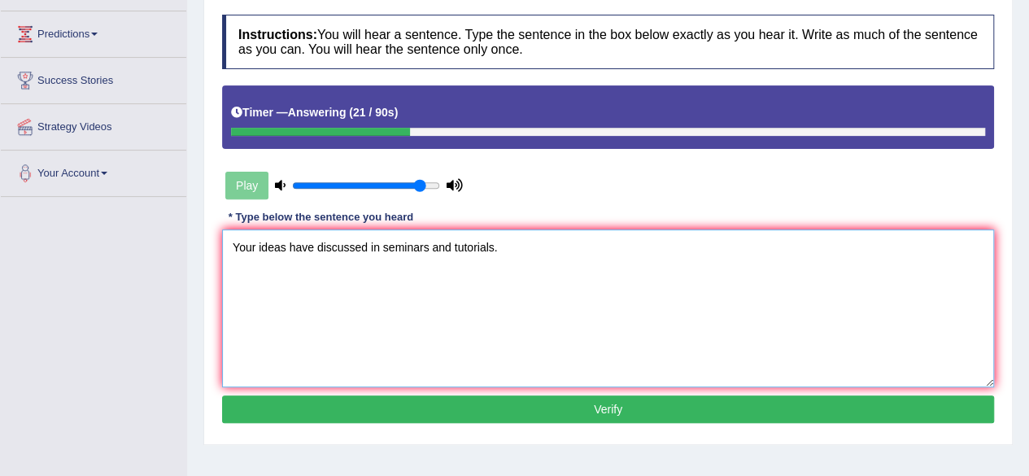
click at [311, 247] on textarea "Your ideas have discussed in seminars and tutorials." at bounding box center [608, 308] width 772 height 158
type textarea "Your ideas have been discussed in seminars and tutorials."
click at [574, 407] on button "Verify" at bounding box center [608, 409] width 772 height 28
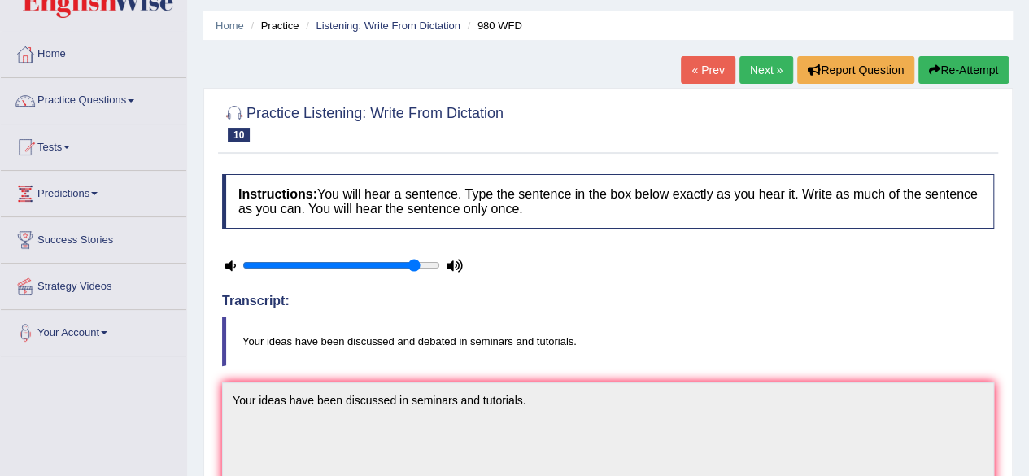
scroll to position [0, 0]
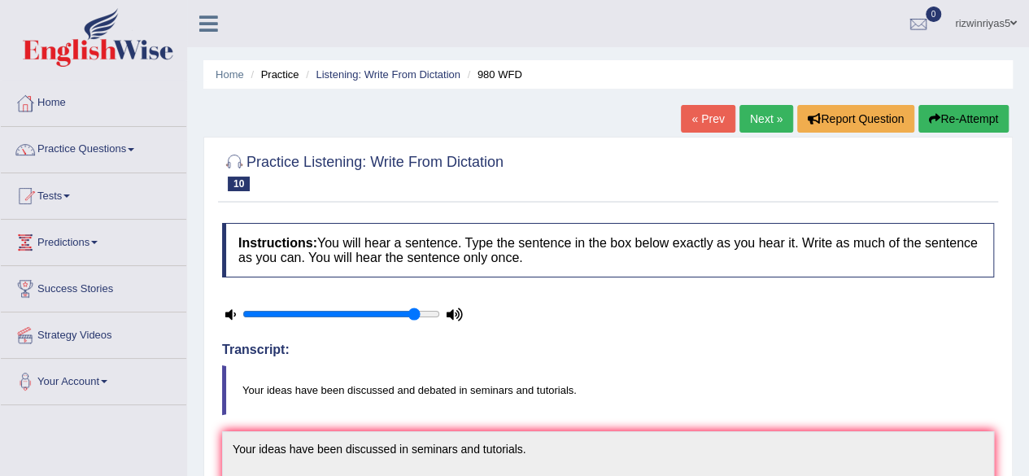
click at [767, 115] on link "Next »" at bounding box center [766, 119] width 54 height 28
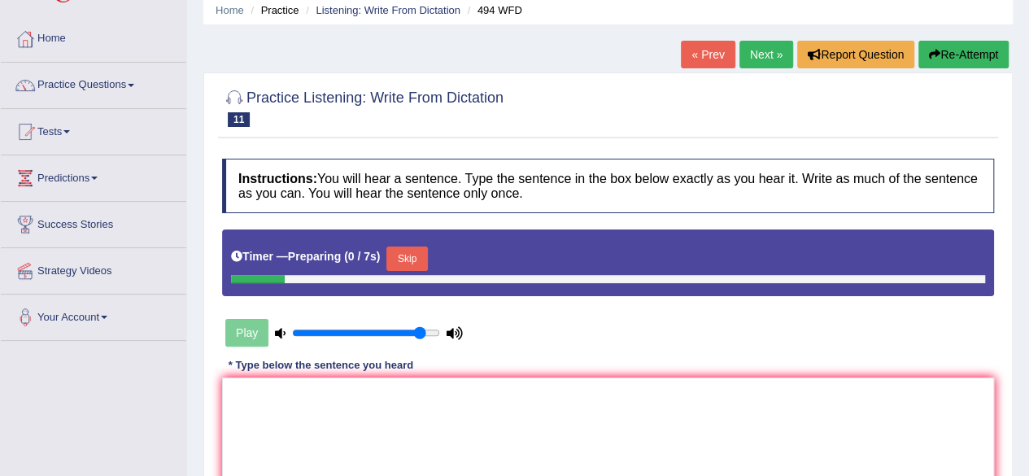
scroll to position [155, 0]
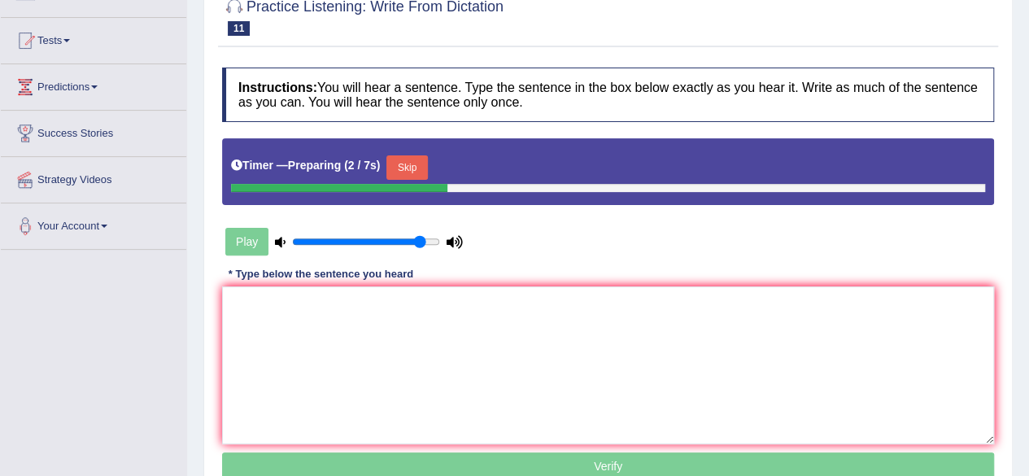
drag, startPoint x: 418, startPoint y: 179, endPoint x: 416, endPoint y: 169, distance: 9.9
click at [416, 169] on div "Skip" at bounding box center [406, 169] width 41 height 28
click at [416, 169] on button "Skip" at bounding box center [406, 167] width 41 height 24
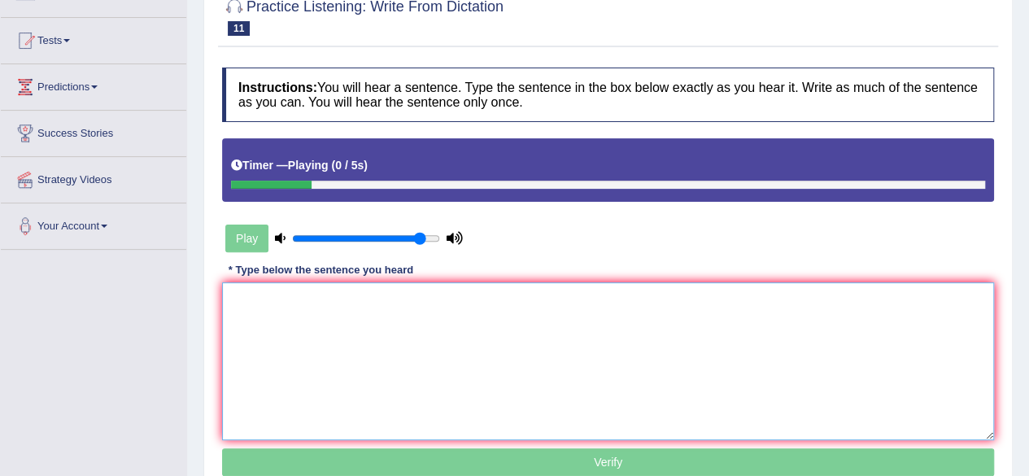
click at [422, 315] on textarea at bounding box center [608, 361] width 772 height 158
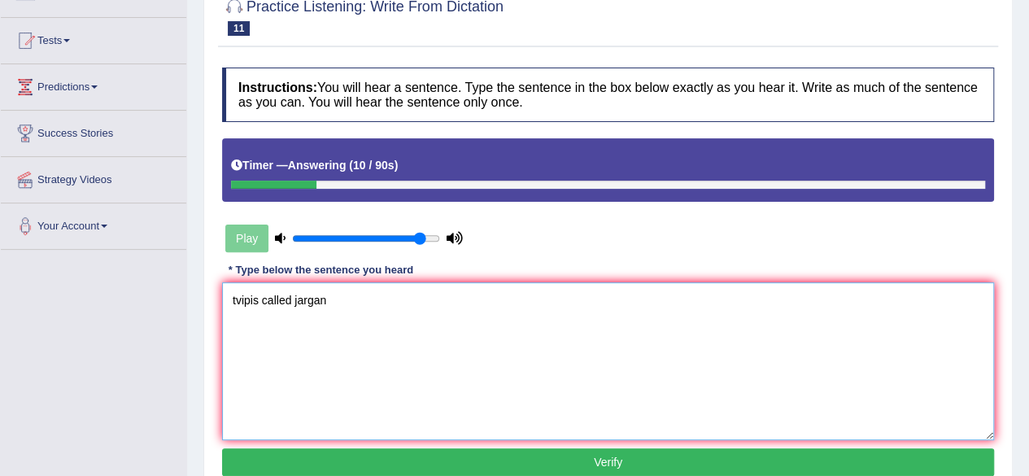
click at [236, 300] on textarea "tvipis called jargan" at bounding box center [608, 361] width 772 height 158
click at [255, 298] on textarea "the vipis called jargan" at bounding box center [608, 361] width 772 height 158
click at [310, 300] on textarea "the vocabulary ipis called jargan" at bounding box center [608, 361] width 772 height 158
click at [311, 298] on textarea "the vocabulary ipis called jargan" at bounding box center [608, 361] width 772 height 158
click at [325, 298] on textarea "the vocabulary is pis called jargan" at bounding box center [608, 361] width 772 height 158
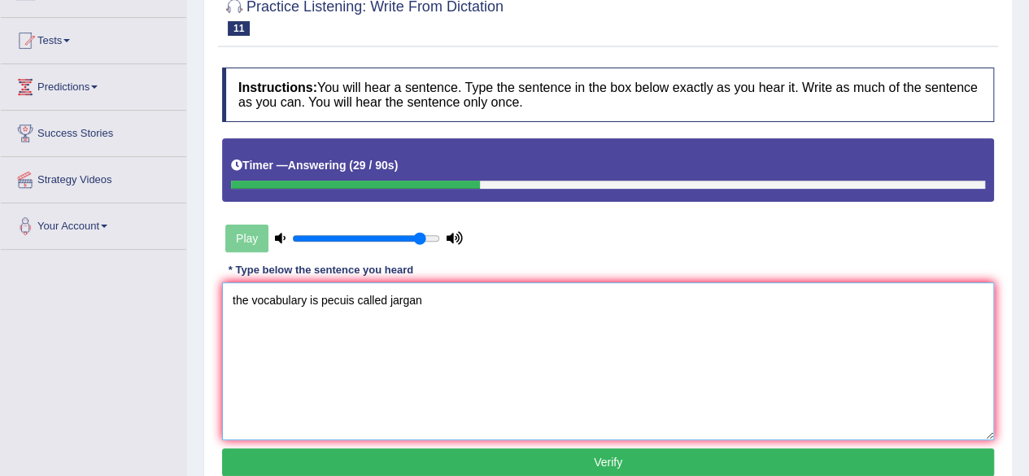
type textarea "the vocabulary is peculis called jargan"
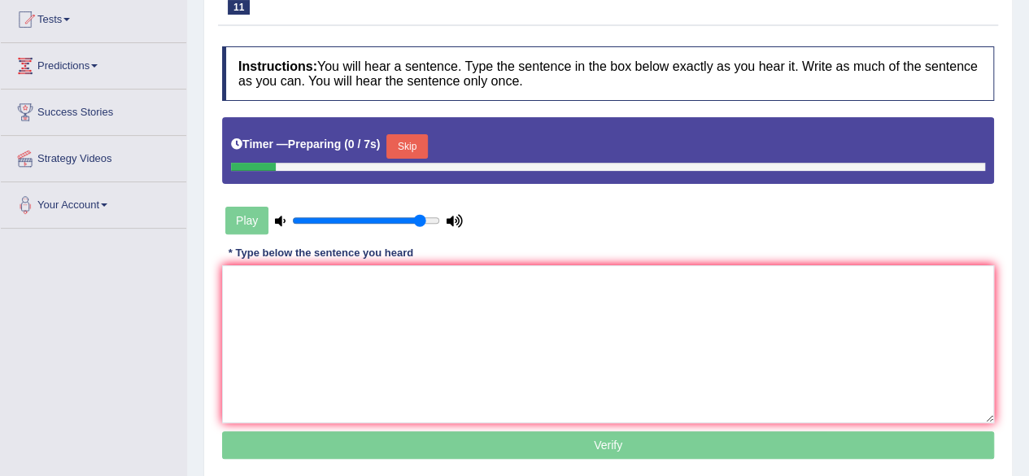
scroll to position [155, 0]
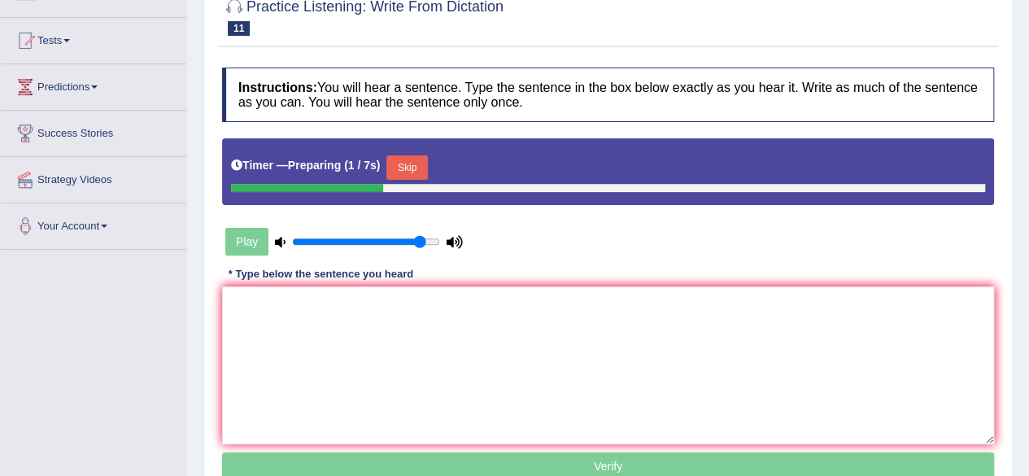
click at [421, 162] on button "Skip" at bounding box center [406, 167] width 41 height 24
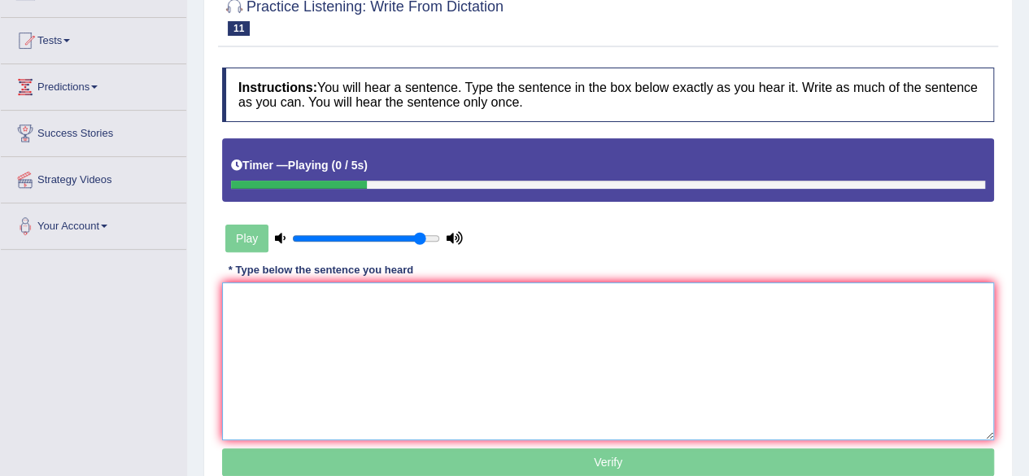
click at [416, 336] on textarea at bounding box center [608, 361] width 772 height 158
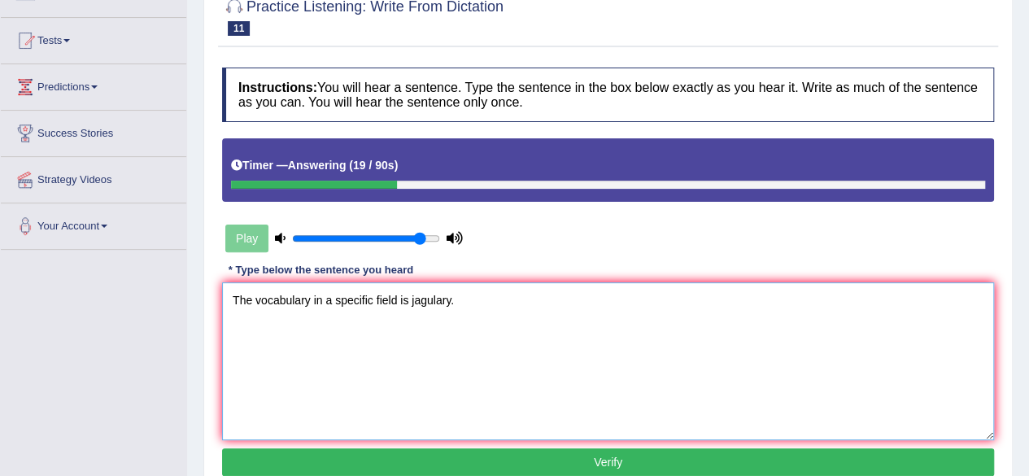
type textarea "The vocabulary in a specific field is jagulary."
click at [529, 448] on button "Verify" at bounding box center [608, 462] width 772 height 28
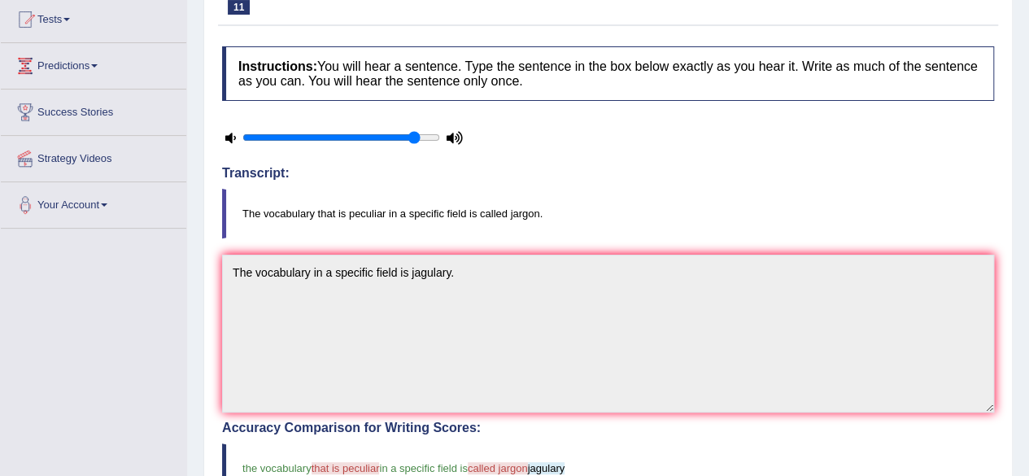
scroll to position [161, 0]
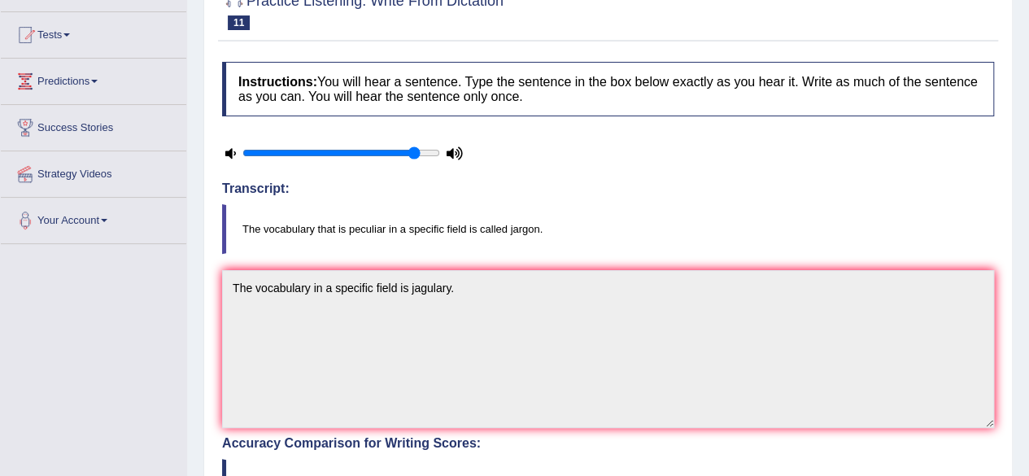
drag, startPoint x: 1040, startPoint y: 123, endPoint x: 594, endPoint y: 194, distance: 452.2
click at [594, 194] on h4 "Transcript:" at bounding box center [608, 188] width 772 height 15
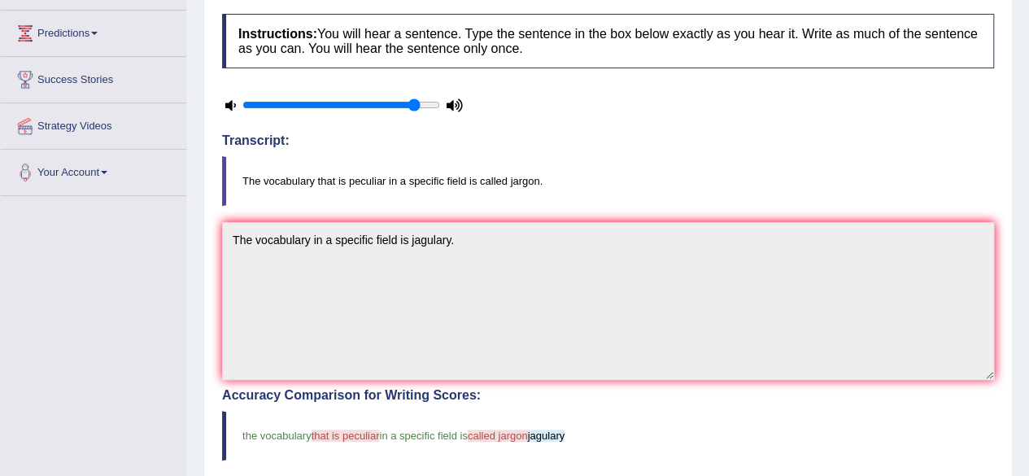
scroll to position [0, 0]
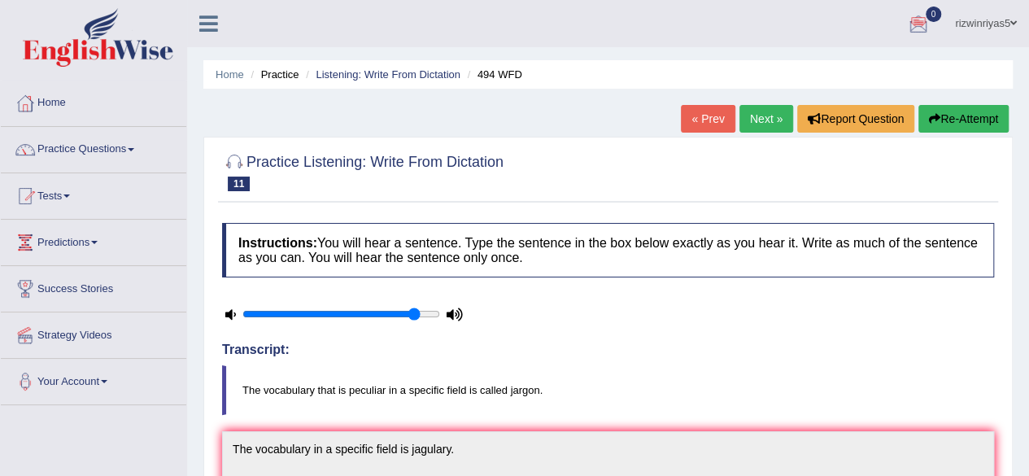
click at [762, 114] on link "Next »" at bounding box center [766, 119] width 54 height 28
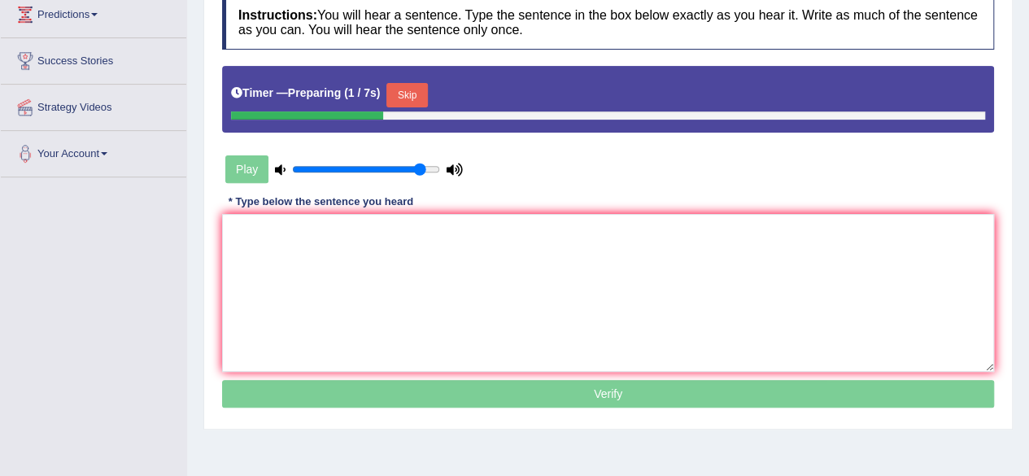
drag, startPoint x: 0, startPoint y: 0, endPoint x: 1040, endPoint y: 228, distance: 1064.7
click at [1028, 228] on html "Toggle navigation Home Practice Questions Speaking Practice Read Aloud Repeat S…" at bounding box center [514, 10] width 1029 height 476
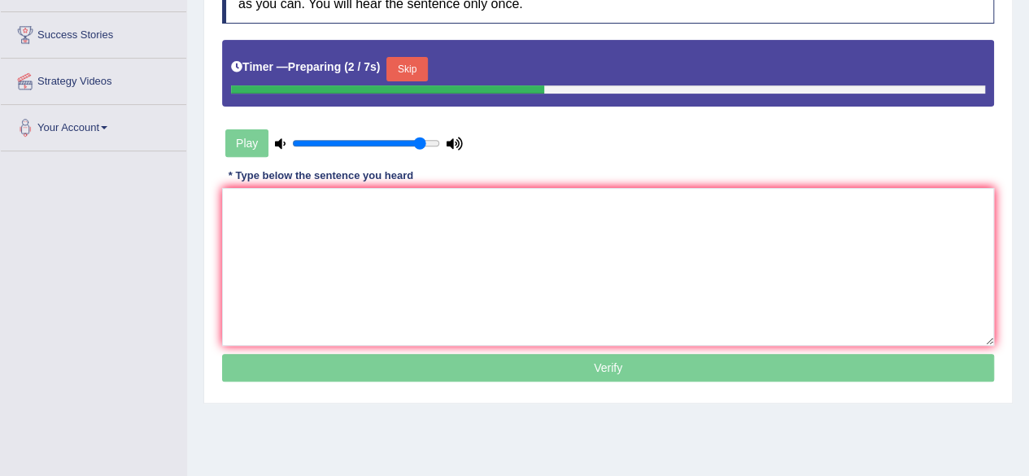
click at [398, 59] on button "Skip" at bounding box center [406, 69] width 41 height 24
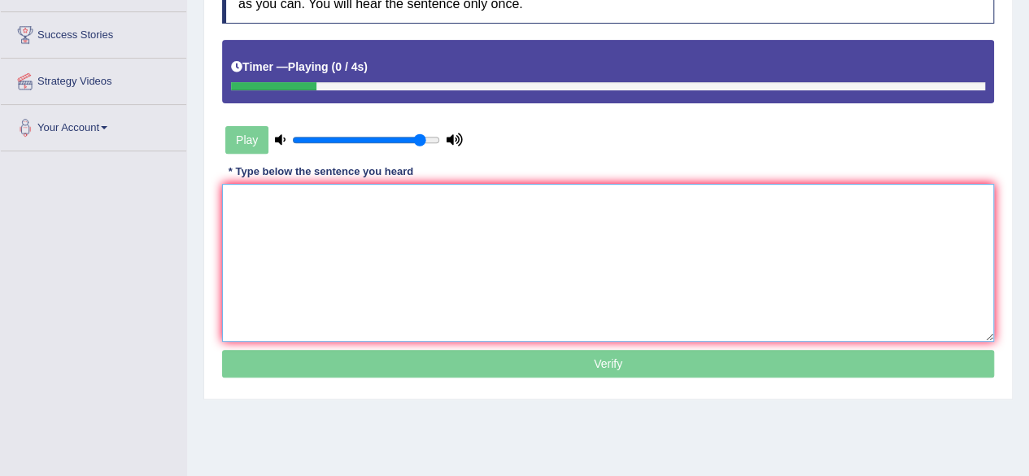
click at [450, 218] on textarea at bounding box center [608, 263] width 772 height 158
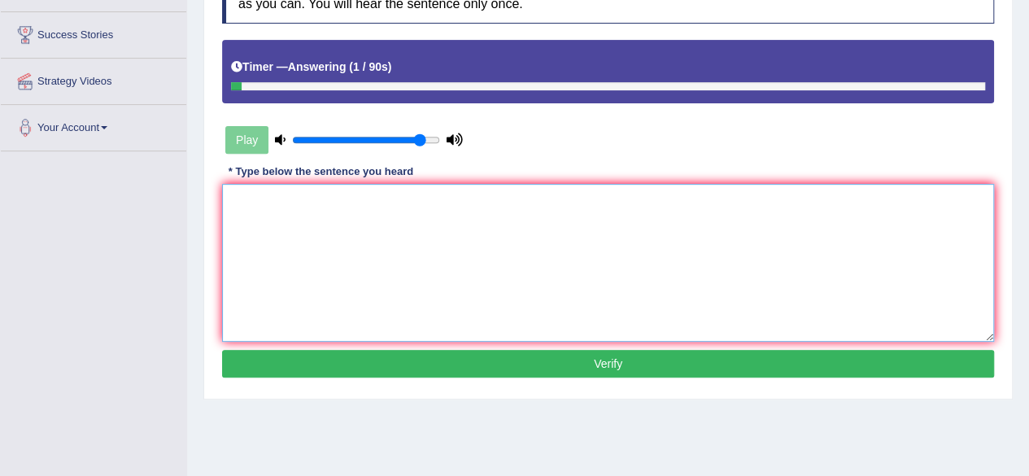
type textarea "l"
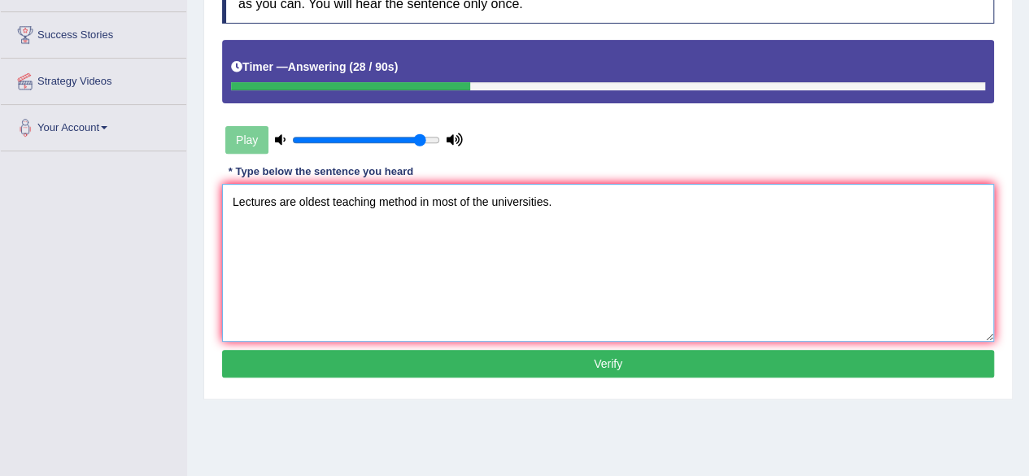
click at [298, 201] on textarea "Lectures are oldest teaching method in most of the universities." at bounding box center [608, 263] width 772 height 158
type textarea "Lectures are the oldest teaching method in most of the universities."
click at [504, 359] on button "Verify" at bounding box center [608, 364] width 772 height 28
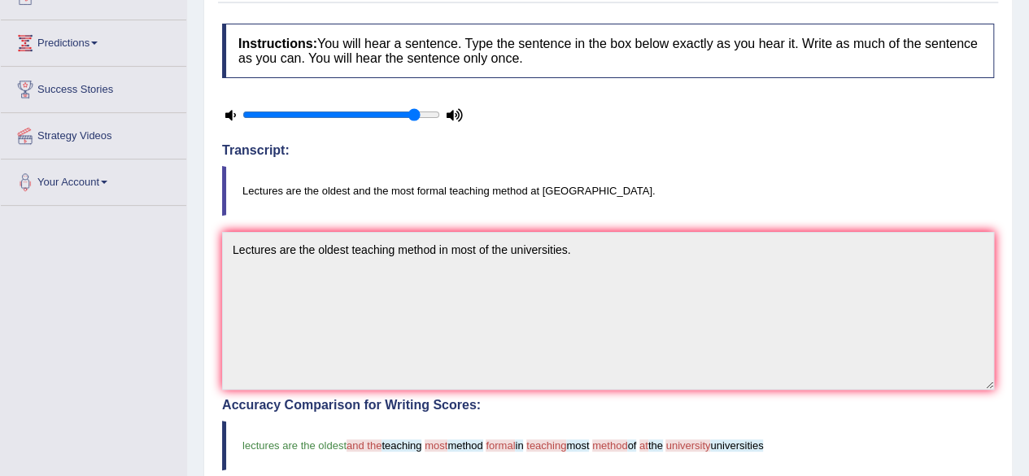
scroll to position [176, 0]
